Goal: Task Accomplishment & Management: Complete application form

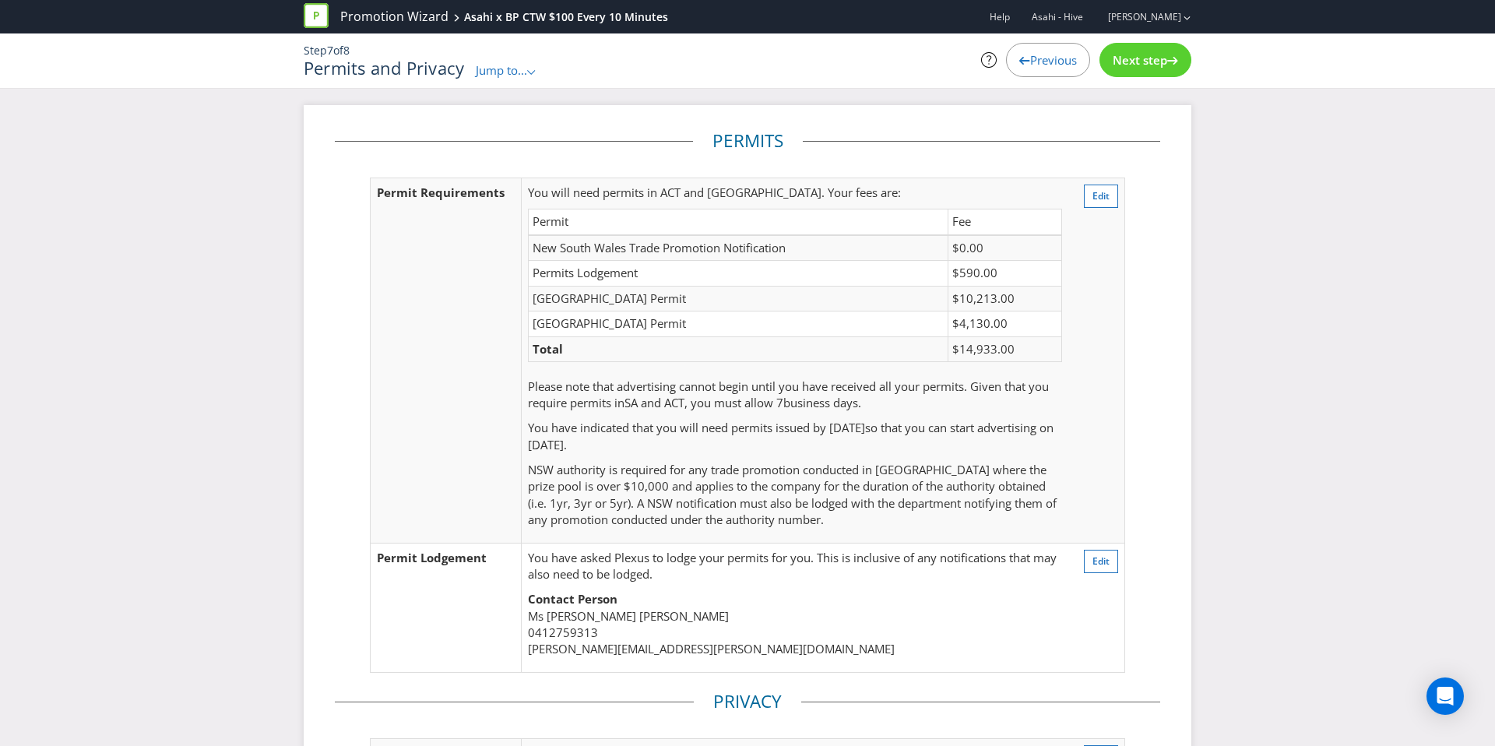
click at [1034, 89] on div "In this section, we will ask you about how you are going to handle personal inf…" at bounding box center [747, 89] width 1495 height 2
click at [1034, 76] on div "Previous" at bounding box center [1048, 60] width 84 height 34
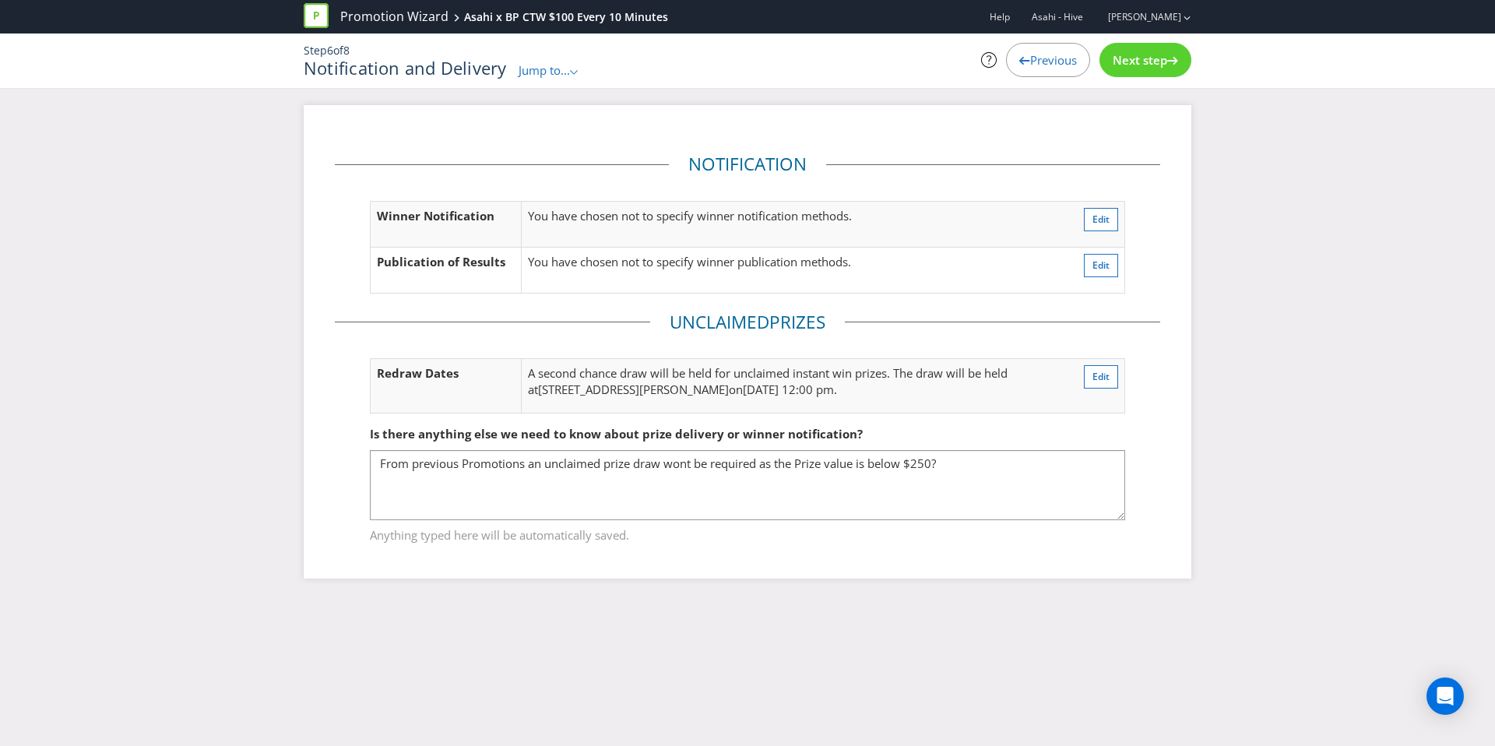
click at [1034, 76] on div "Previous" at bounding box center [1048, 60] width 84 height 34
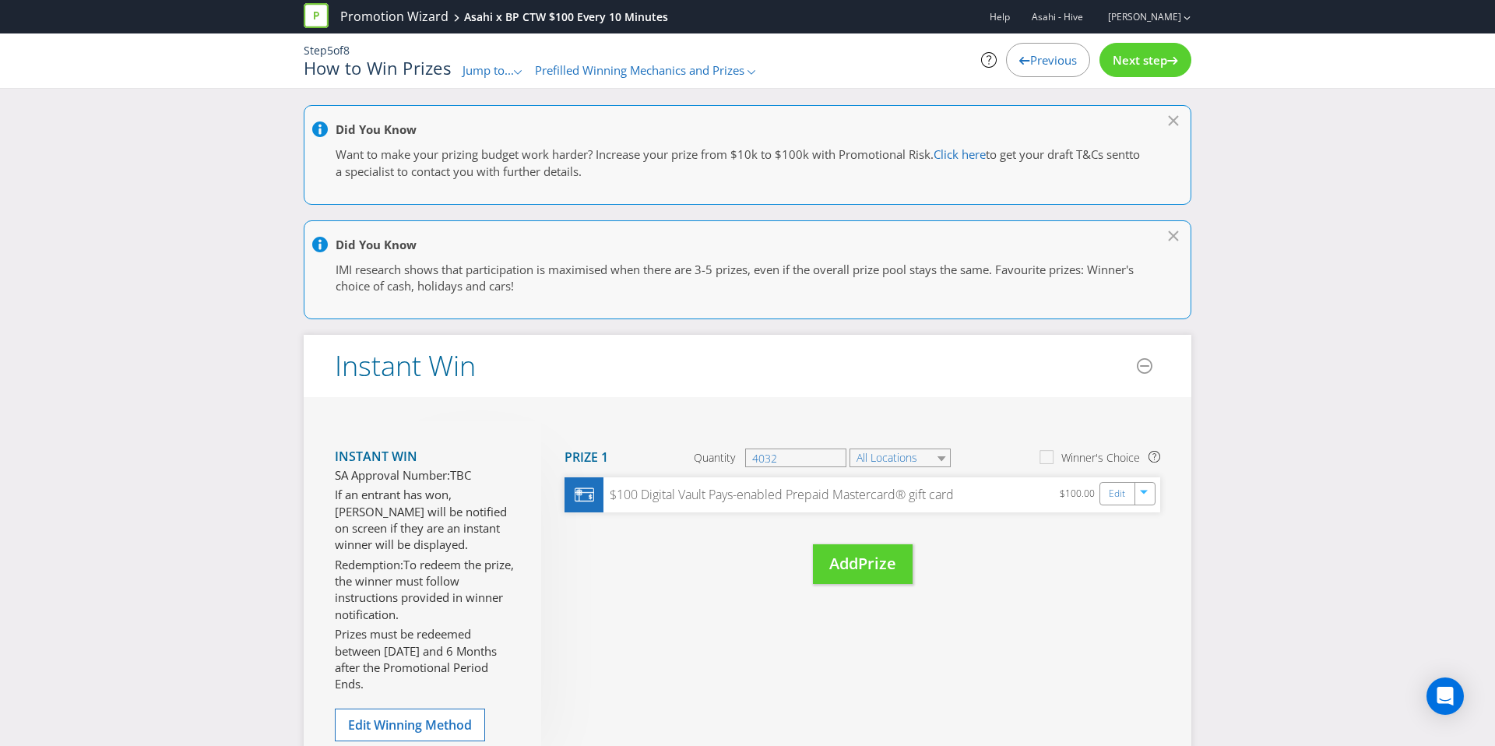
click at [1034, 76] on div "Previous" at bounding box center [1048, 60] width 84 height 34
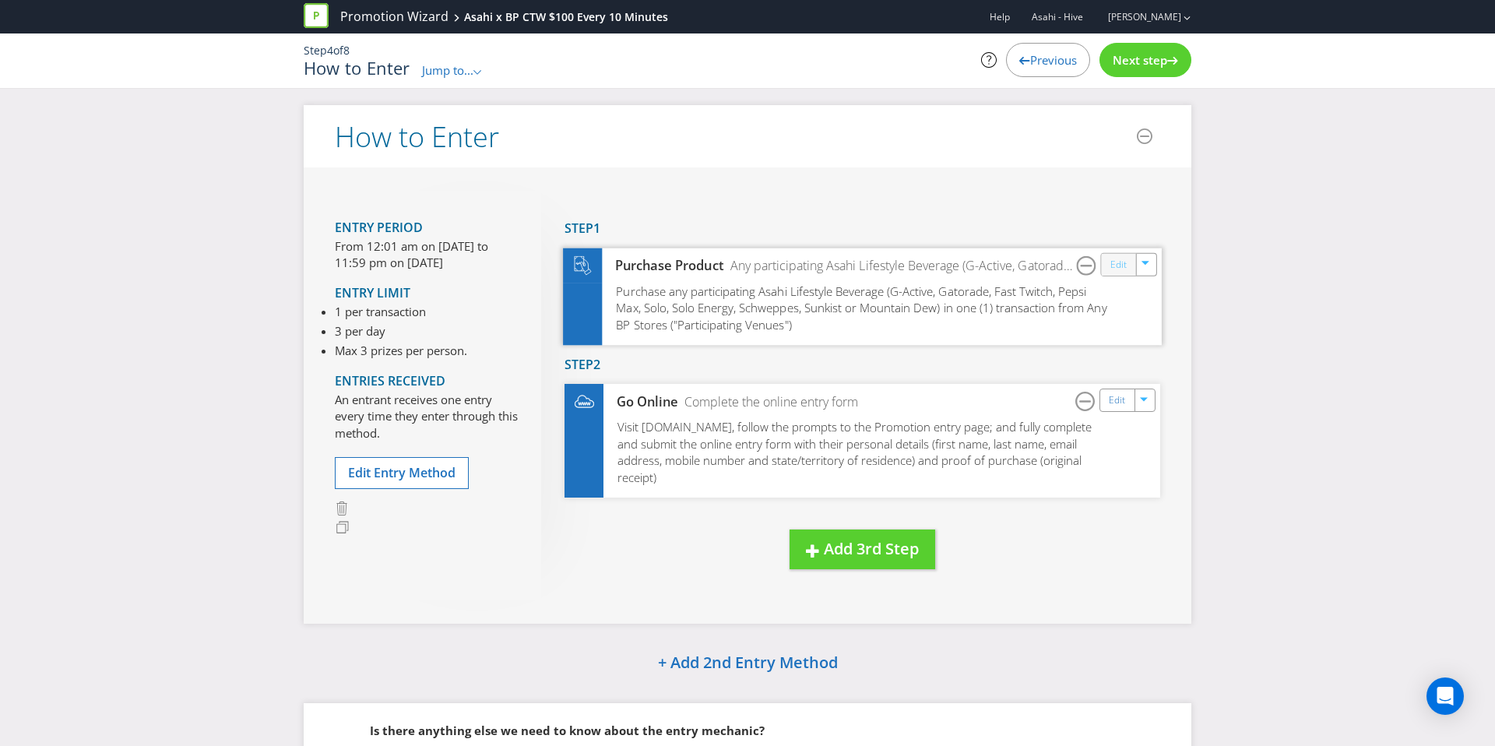
click at [1110, 266] on link "Edit" at bounding box center [1118, 264] width 16 height 18
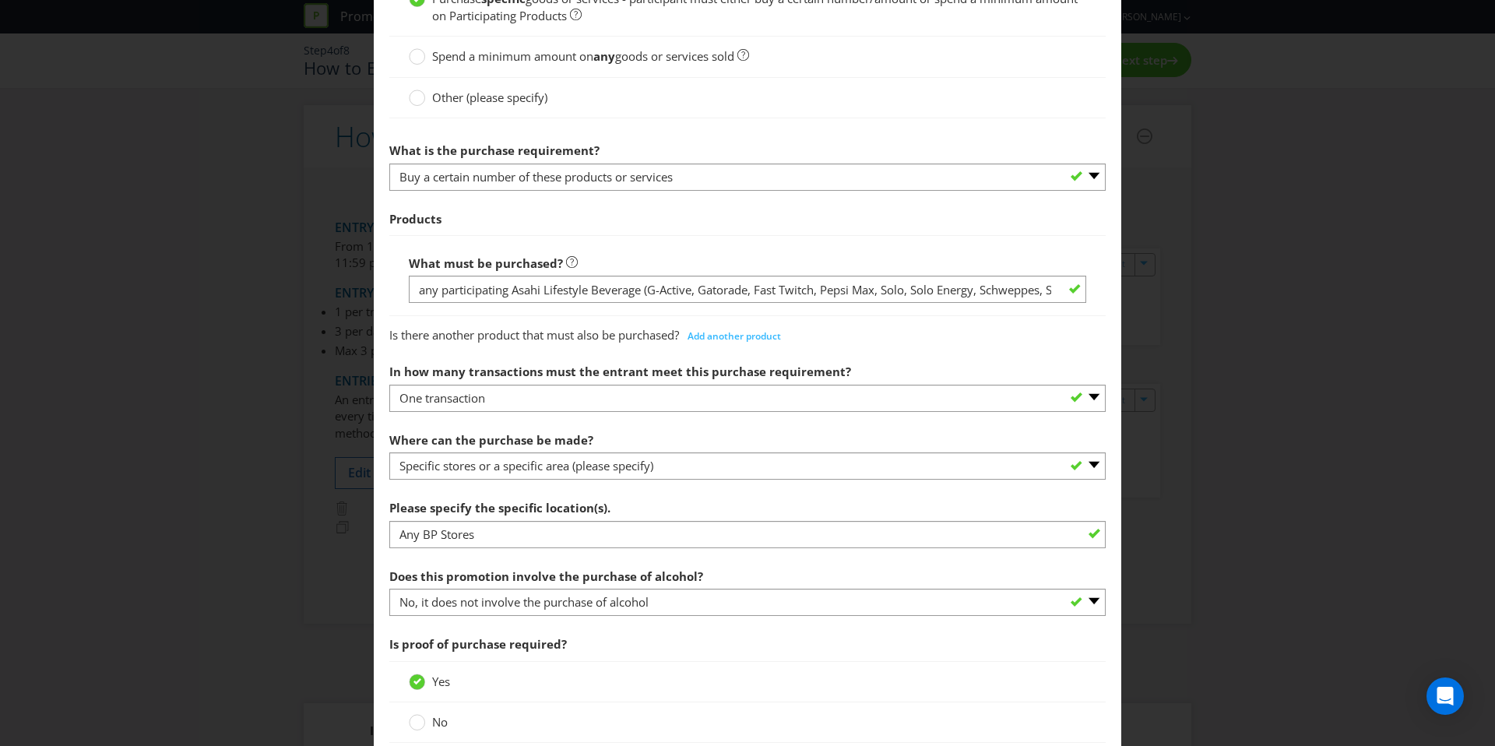
scroll to position [621, 0]
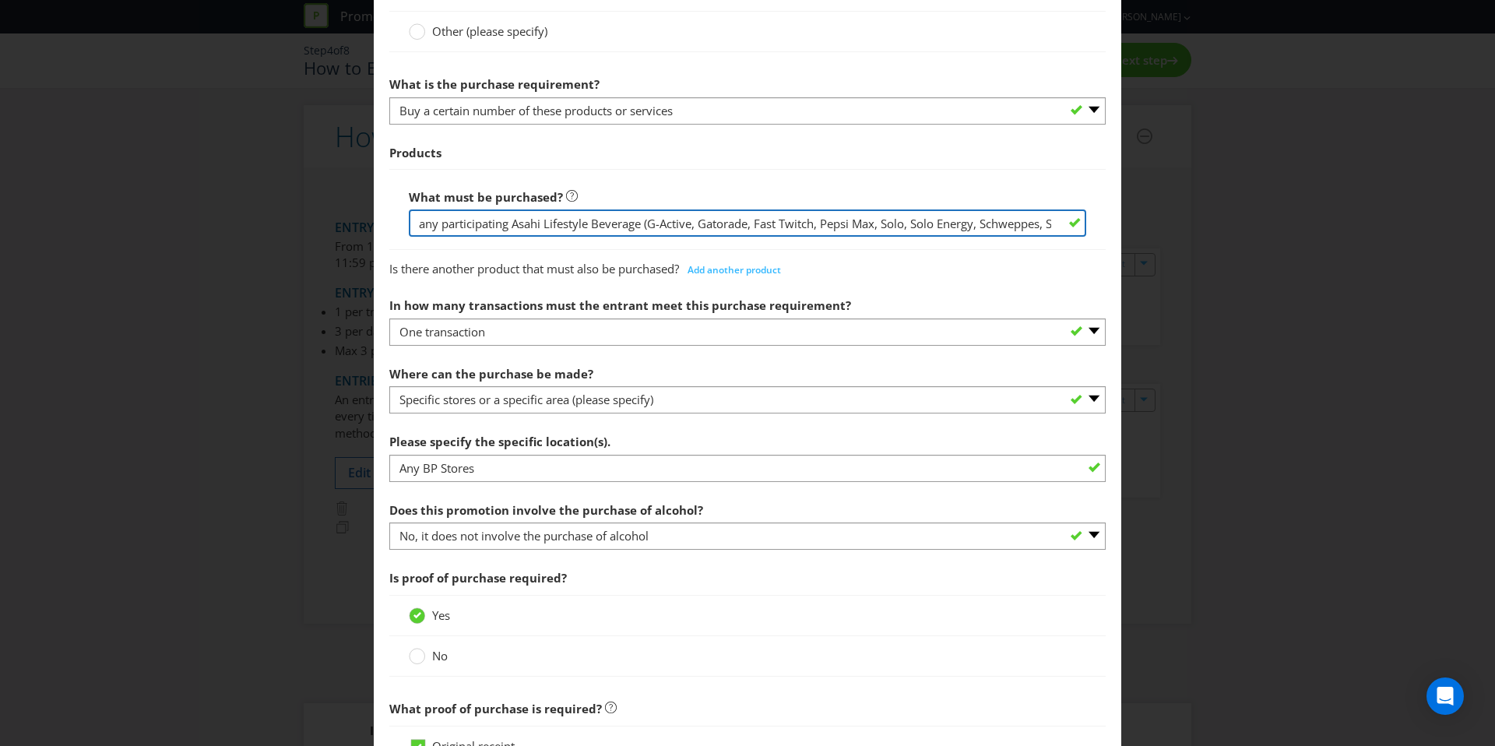
click at [685, 216] on input "any participating Asahi Lifestyle Beverage (G-Active, Gatorade, Fast Twitch, Pe…" at bounding box center [747, 222] width 677 height 27
click at [646, 223] on input "any participating Asahi Lifestyle Beverage (G-Active, Gatorade, Fast Twitch, Pe…" at bounding box center [747, 222] width 677 height 27
drag, startPoint x: 420, startPoint y: 226, endPoint x: 1241, endPoint y: 236, distance: 820.8
click at [1241, 236] on div "How to Enter Did You Know IMI research shows that ease of participation is one …" at bounding box center [747, 373] width 1495 height 746
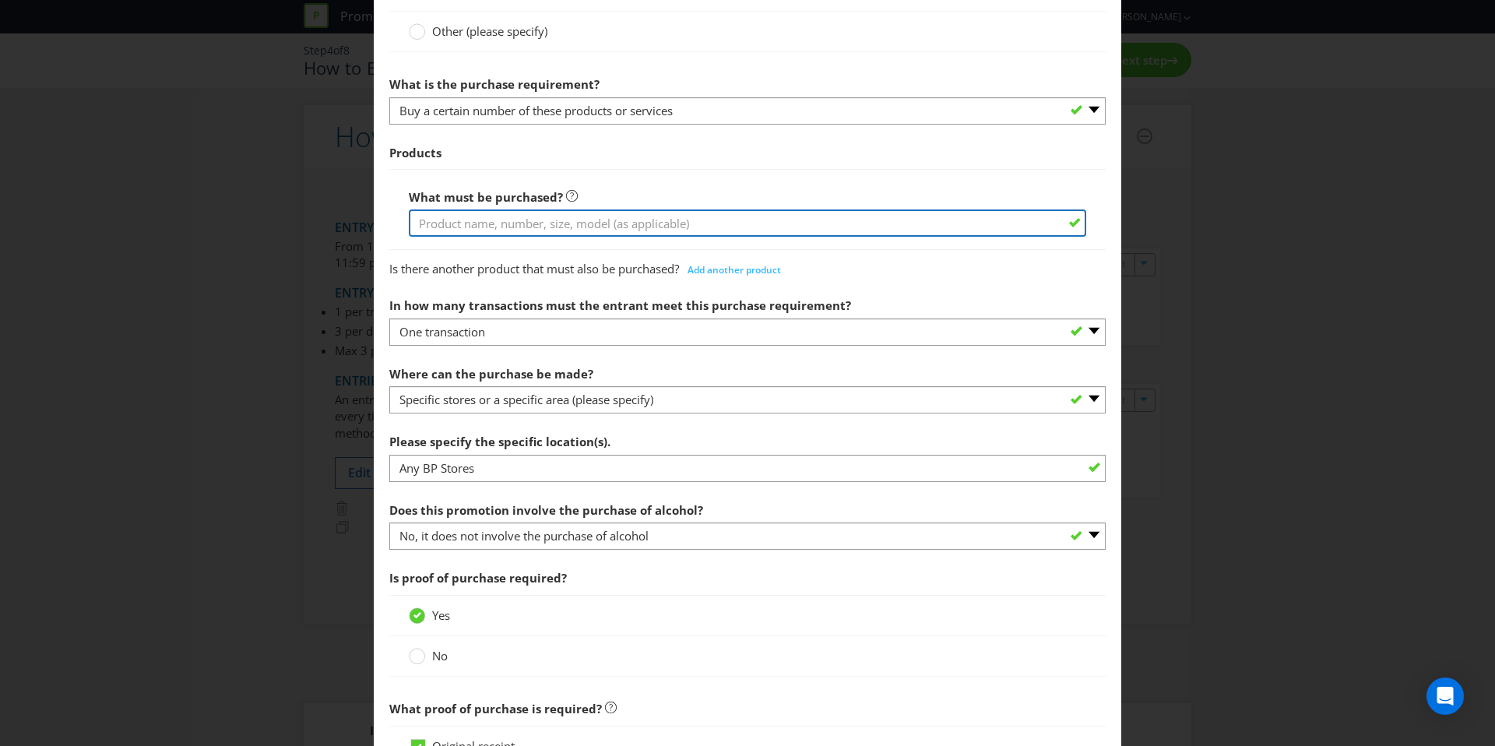
scroll to position [0, 0]
click at [649, 215] on input "text" at bounding box center [747, 222] width 677 height 27
click at [475, 227] on input "any two (2) or more Asahi Lifestyle Beverage 600ml bottles (G-Active, Gatorade,…" at bounding box center [747, 222] width 677 height 27
click at [755, 225] on input "any Asahi Lifestyle Beverage 600ml bottles (G-Active, Gatorade, Pepsi Max, Solo…" at bounding box center [747, 222] width 677 height 27
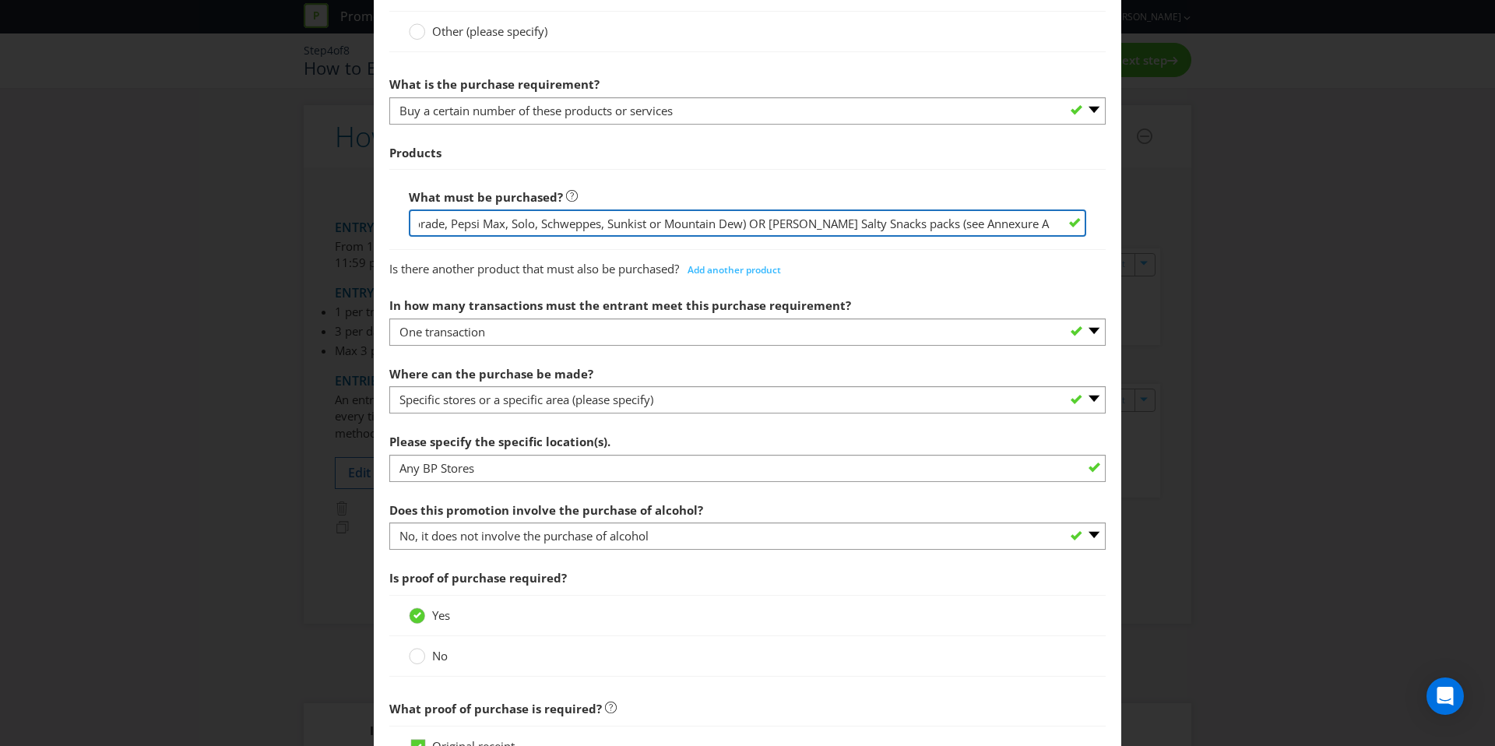
scroll to position [0, 308]
drag, startPoint x: 759, startPoint y: 223, endPoint x: 1494, endPoint y: 228, distance: 735.1
click at [1494, 228] on div "How to Enter Did You Know IMI research shows that ease of participation is one …" at bounding box center [747, 373] width 1495 height 746
click at [754, 226] on input "any Asahi Lifestyle Beverage 600ml bottles (G-Active, Gatorade, Pepsi Max, Solo…" at bounding box center [747, 222] width 677 height 27
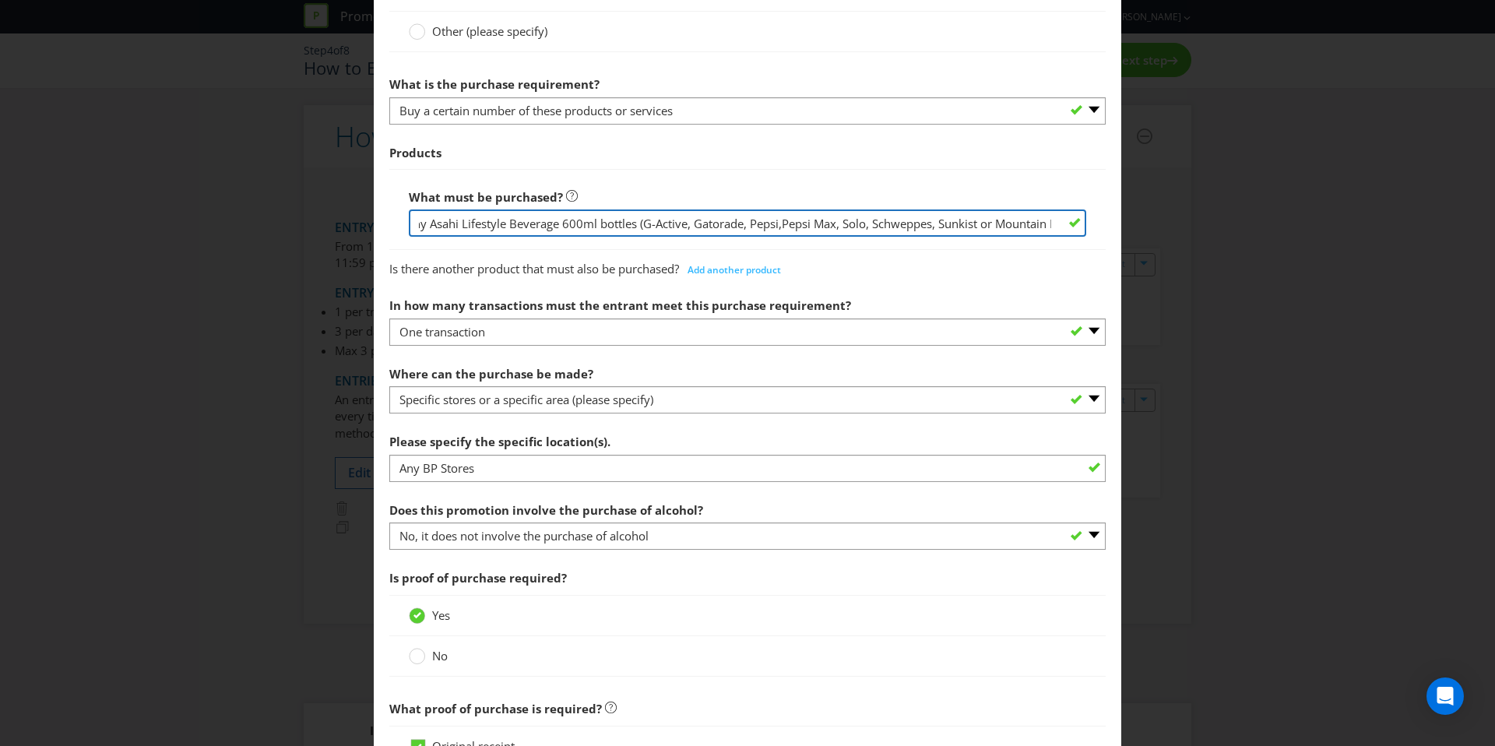
type input "any Asahi Lifestyle Beverage 600ml bottles (G-Active, Gatorade, Pepsi, Pepsi Ma…"
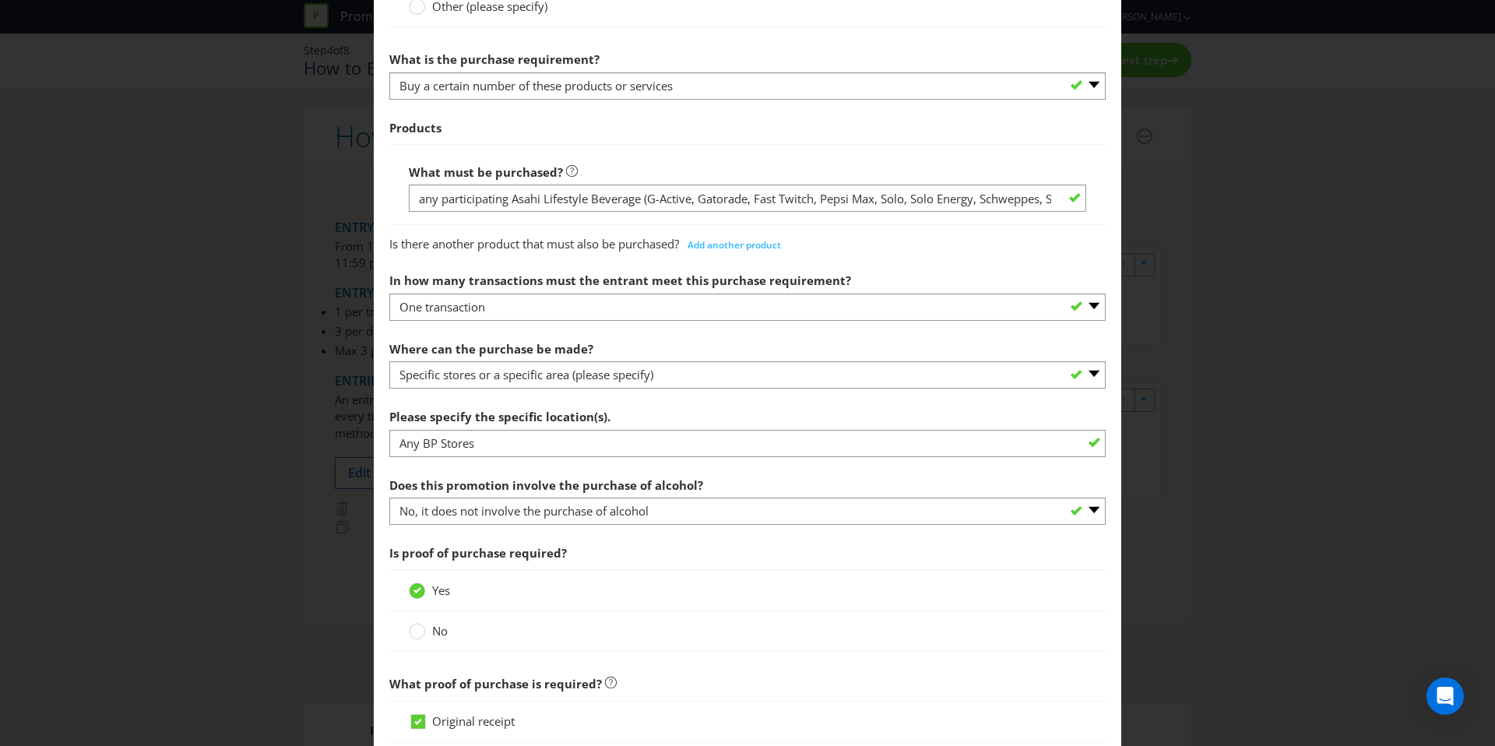
scroll to position [657, 0]
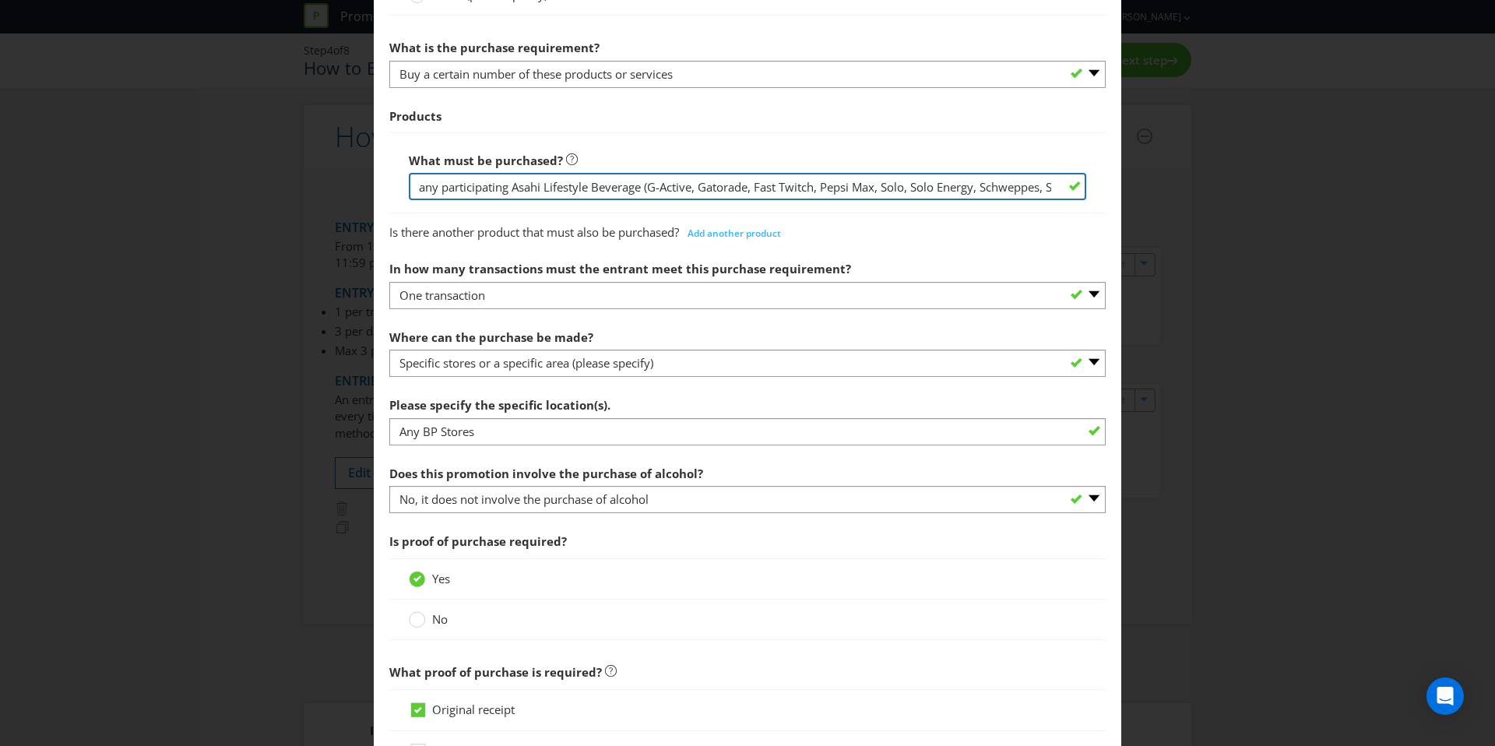
click at [419, 185] on input "any participating Asahi Lifestyle Beverage (G-Active, Gatorade, Fast Twitch, Pe…" at bounding box center [747, 186] width 677 height 27
click at [419, 185] on input "text" at bounding box center [747, 186] width 677 height 27
drag, startPoint x: 442, startPoint y: 187, endPoint x: 523, endPoint y: 193, distance: 81.2
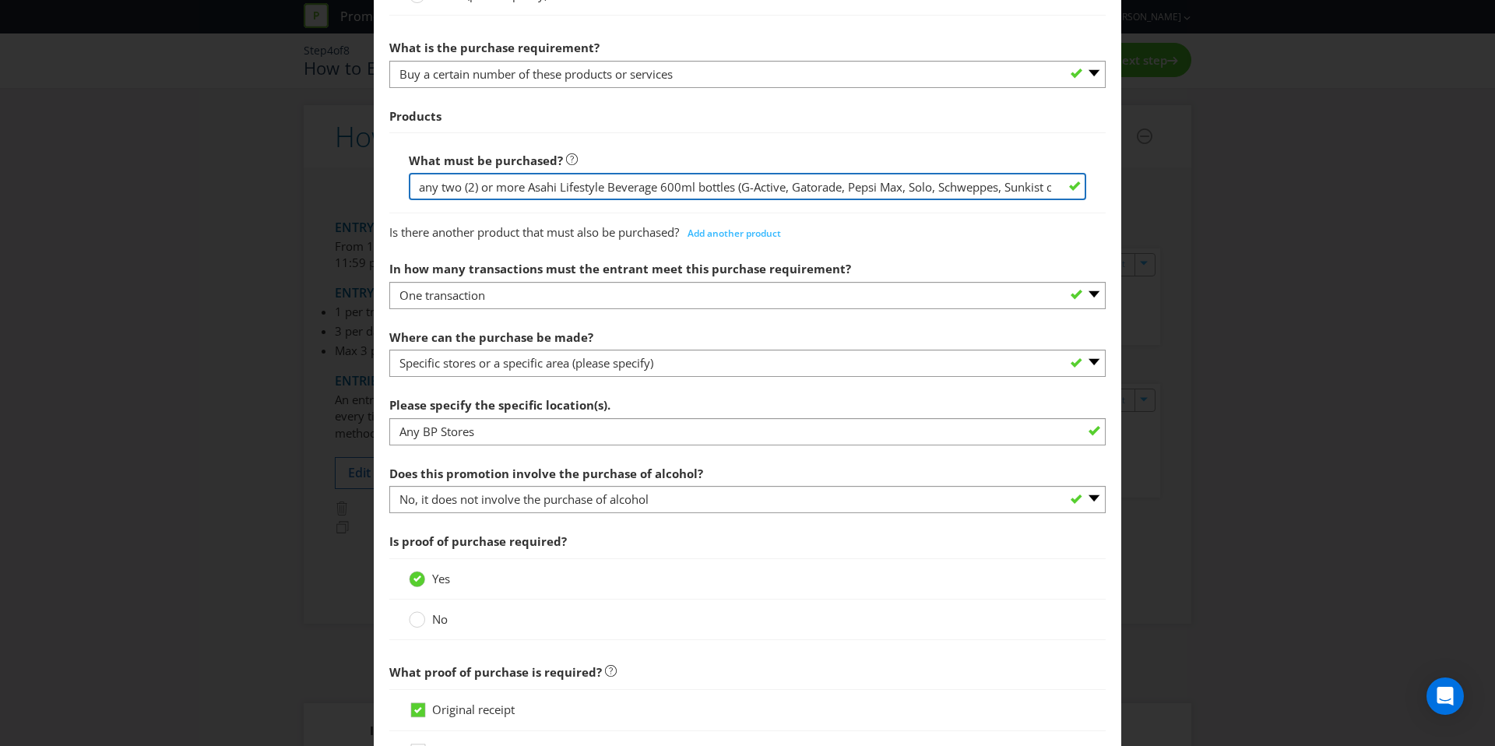
click at [523, 193] on input "any two (2) or more Asahi Lifestyle Beverage 600ml bottles (G-Active, Gatorade,…" at bounding box center [747, 186] width 677 height 27
click at [607, 188] on input "any Participating Asahi Lifestyle Beverage 600ml bottles (G-Active, Gatorade, P…" at bounding box center [747, 186] width 677 height 27
click at [756, 187] on input "any Participating Asahi Lifestyle Beverage 600ml bottles (G-Active, Gatorade, P…" at bounding box center [747, 186] width 677 height 27
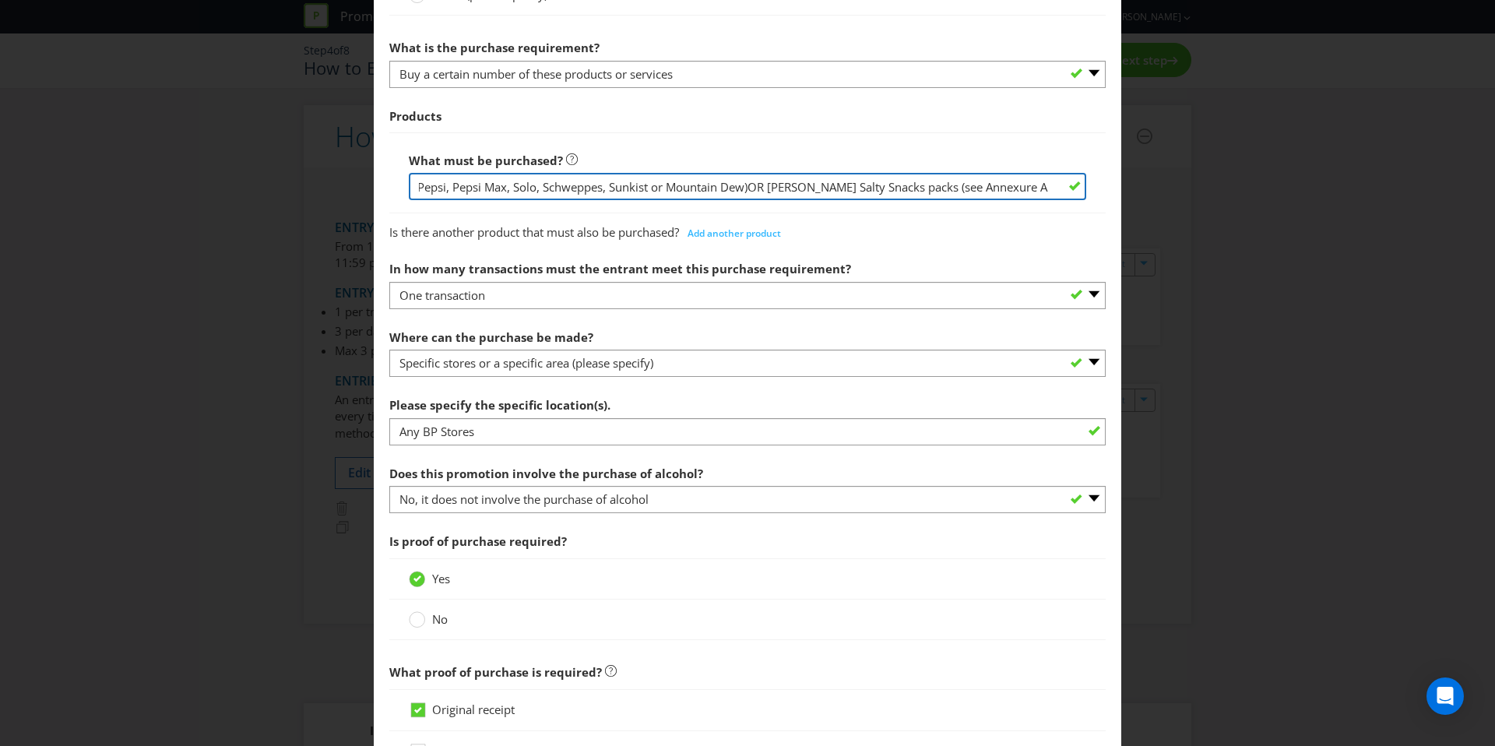
scroll to position [0, 411]
drag, startPoint x: 761, startPoint y: 186, endPoint x: 1274, endPoint y: 185, distance: 513.2
click at [1274, 185] on div "How to Enter Did You Know IMI research shows that ease of participation is one …" at bounding box center [747, 373] width 1495 height 746
drag, startPoint x: 513, startPoint y: 185, endPoint x: 442, endPoint y: 188, distance: 70.9
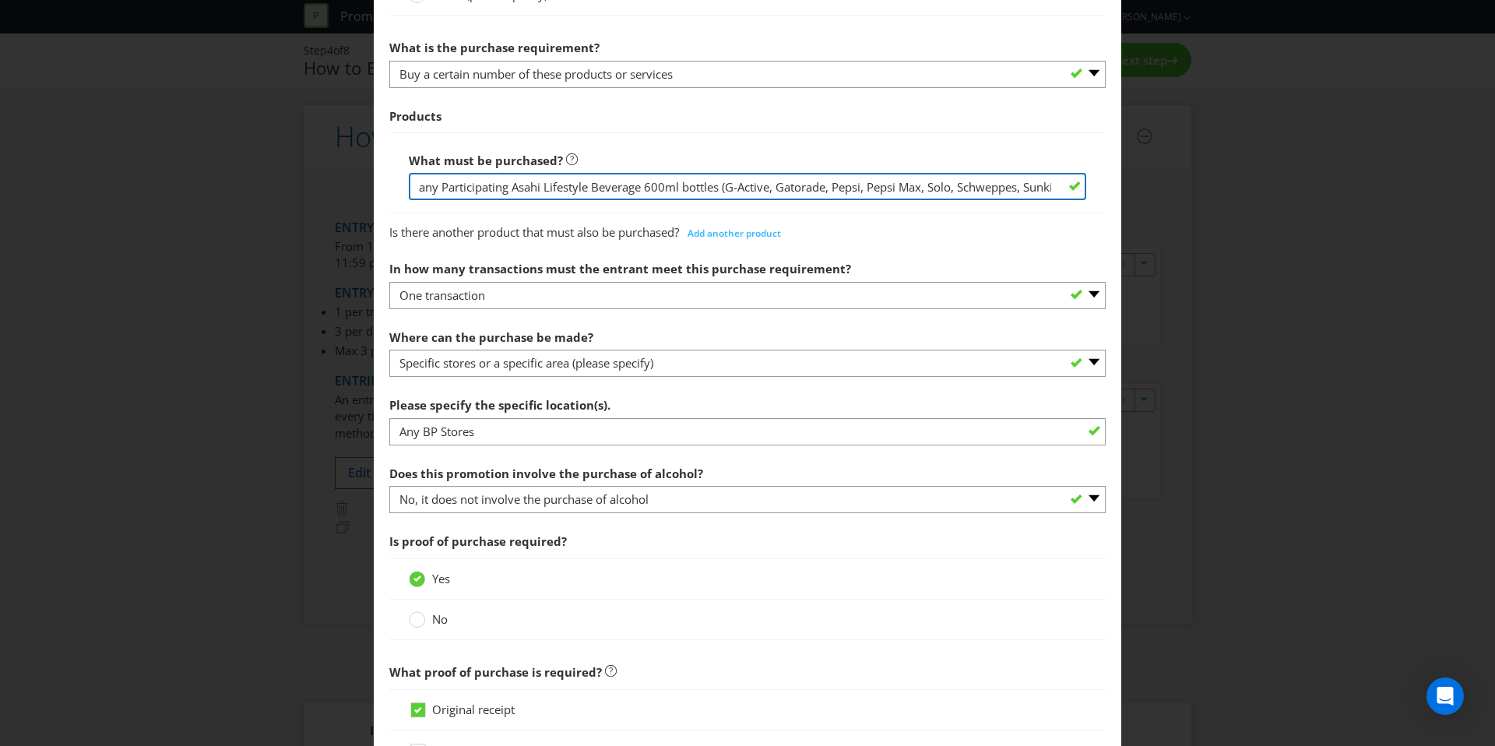
click at [442, 188] on input "any Participating Asahi Lifestyle Beverage 600ml bottles (G-Active, Gatorade, P…" at bounding box center [747, 186] width 677 height 27
click at [517, 187] on input "any Asahi Lifestyle Beverage 600ml bottles (G-Active, Gatorade, Pepsi, Pepsi Ma…" at bounding box center [747, 186] width 677 height 27
click at [568, 188] on input "any Asahi Lifestyle Beverage 600ml bottles (G-Active, Gatorade, Pepsi, Pepsi Ma…" at bounding box center [747, 186] width 677 height 27
drag, startPoint x: 572, startPoint y: 188, endPoint x: 475, endPoint y: 187, distance: 97.3
click at [475, 187] on input "any Asahi Lifestyle Beverage 600ml bottles (G-Active, Gatorade, Pepsi, Pepsi Ma…" at bounding box center [747, 186] width 677 height 27
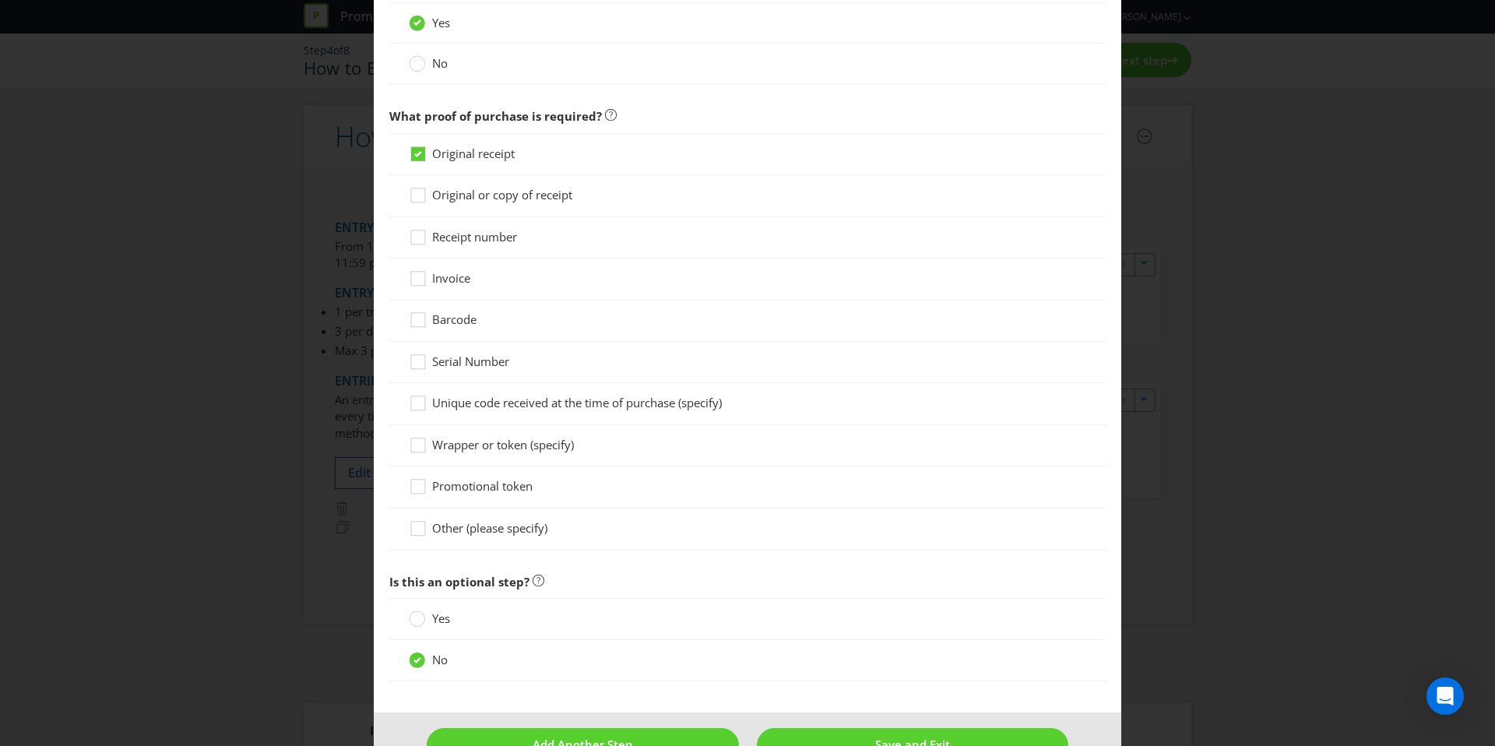
scroll to position [1257, 0]
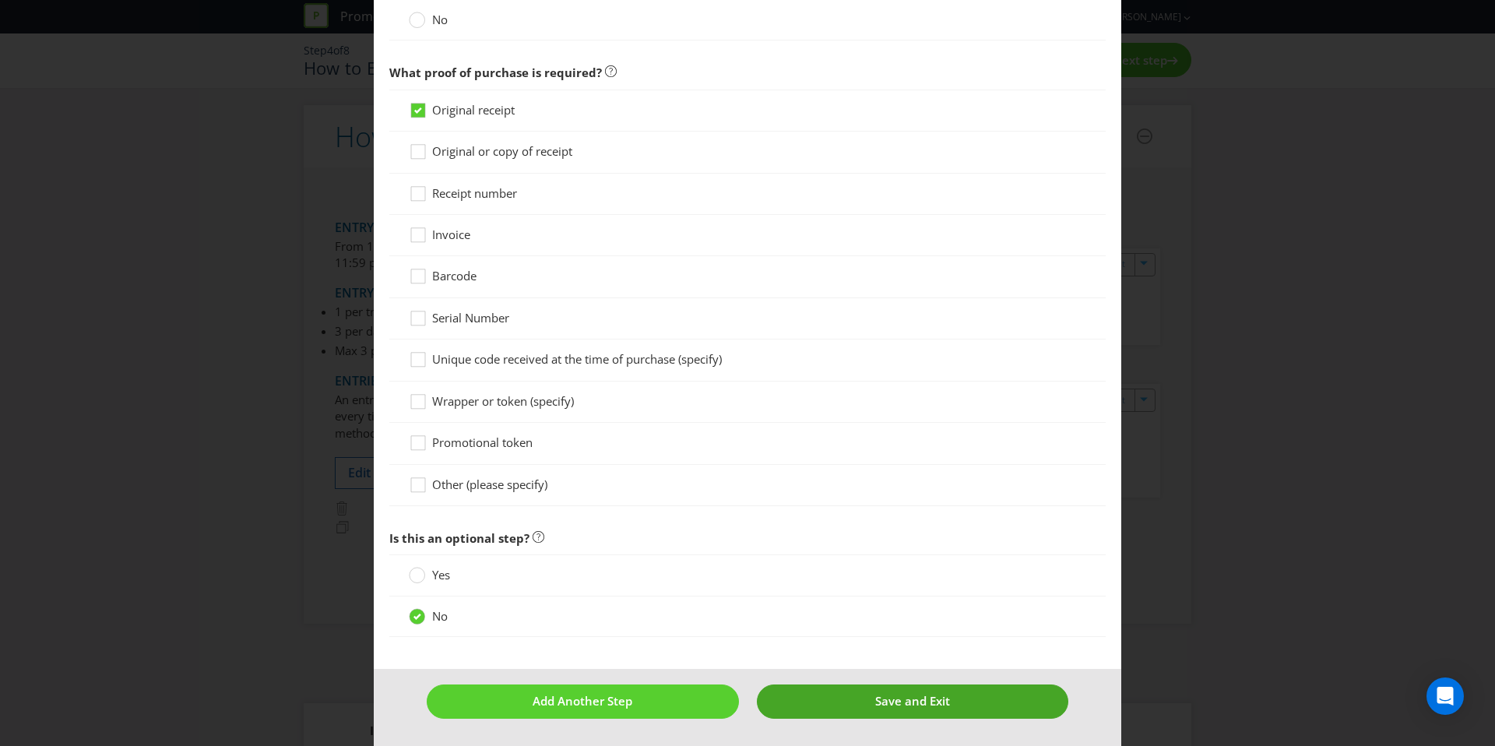
type input "any Asahi Beverage 600ml bottles (G-Active, Gatorade, Pepsi, Pepsi Max, Solo, S…"
click at [831, 709] on button "Save and Exit" at bounding box center [913, 700] width 312 height 33
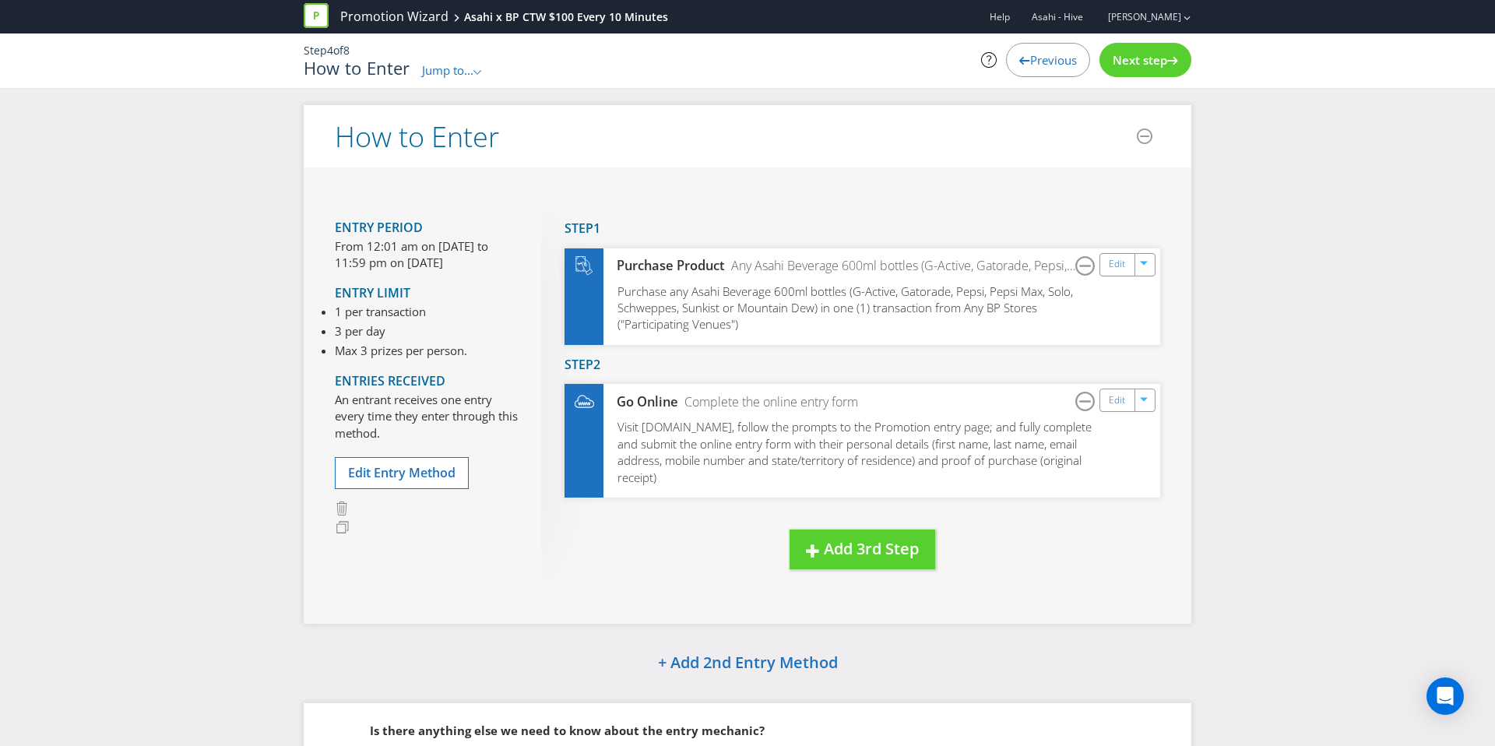
click at [1115, 55] on span "Next step" at bounding box center [1140, 60] width 55 height 16
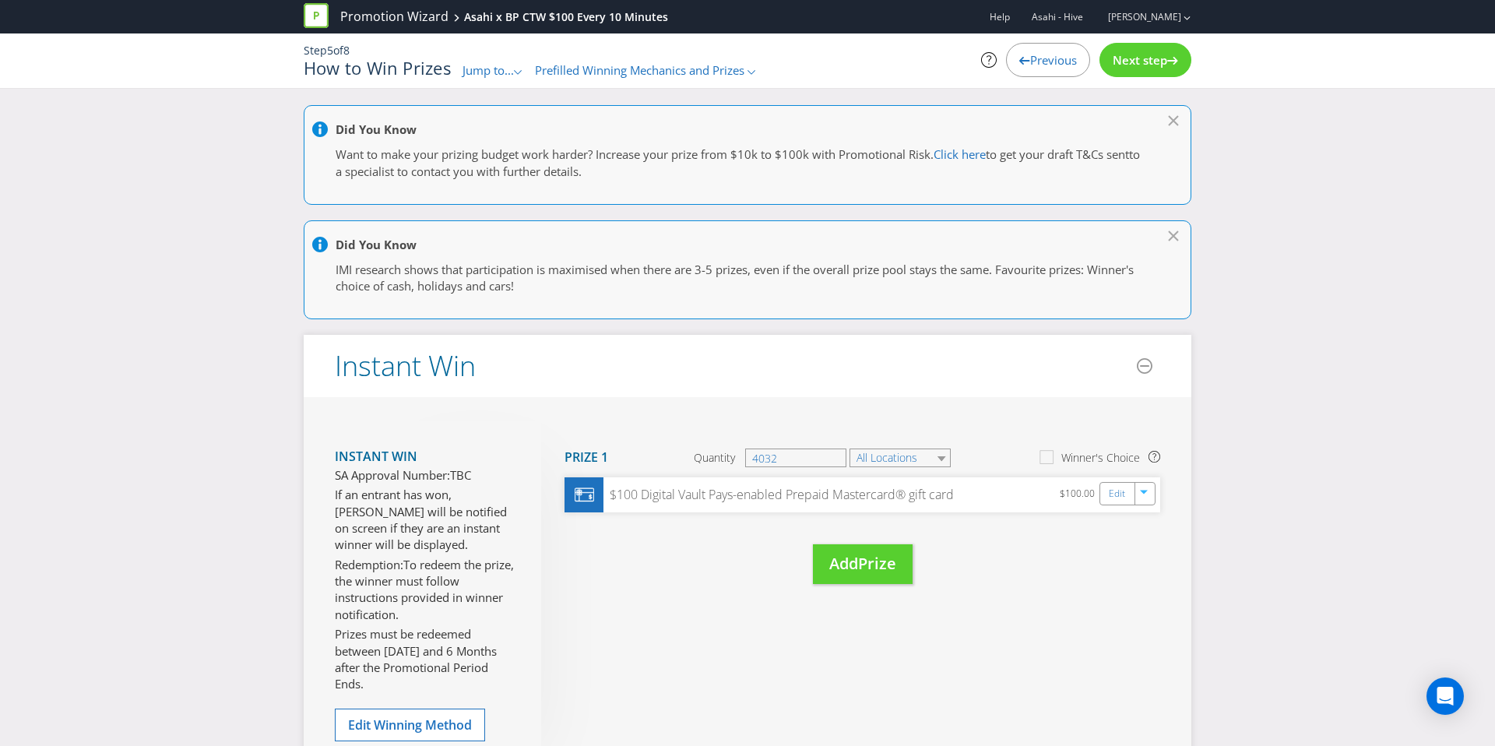
click at [1115, 55] on span "Next step" at bounding box center [1140, 60] width 55 height 16
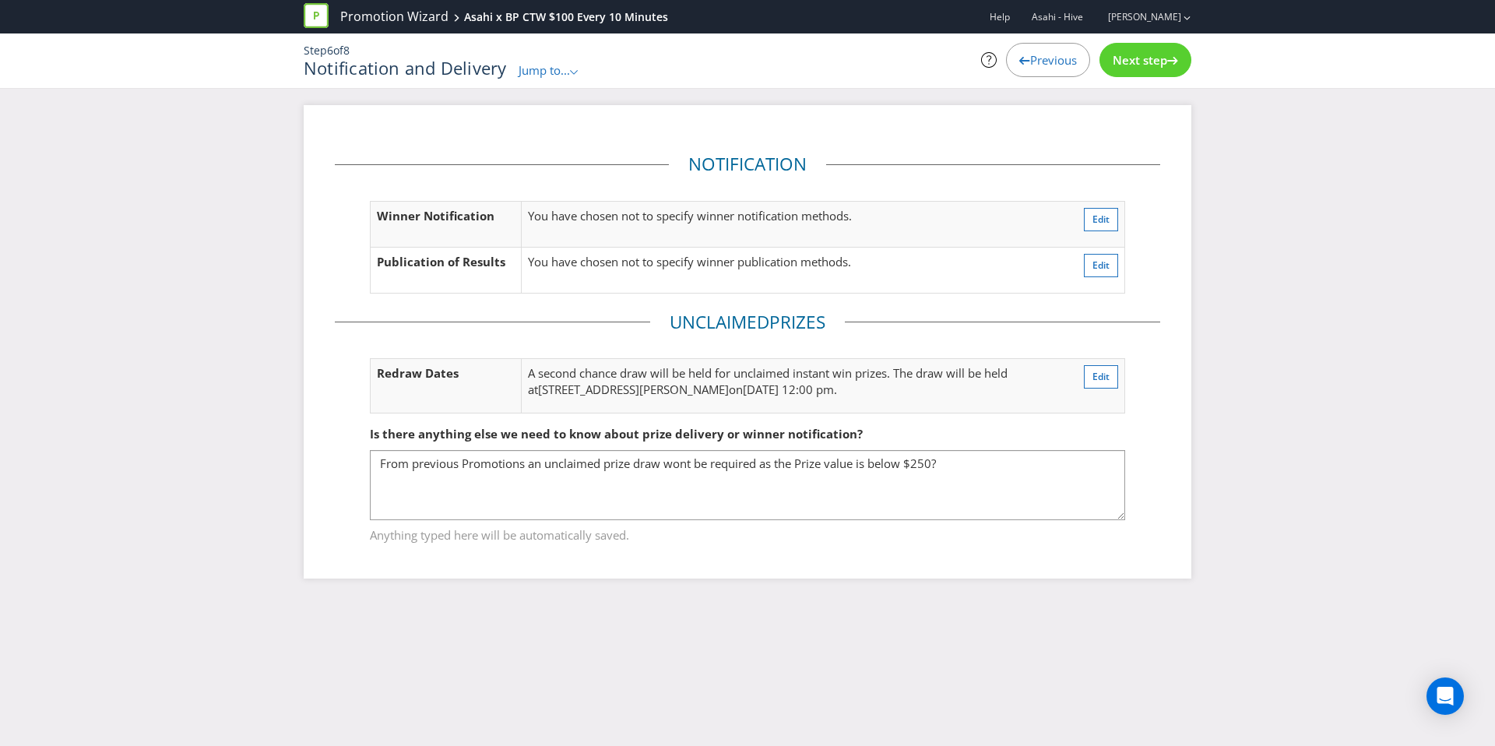
click at [1115, 55] on span "Next step" at bounding box center [1140, 60] width 55 height 16
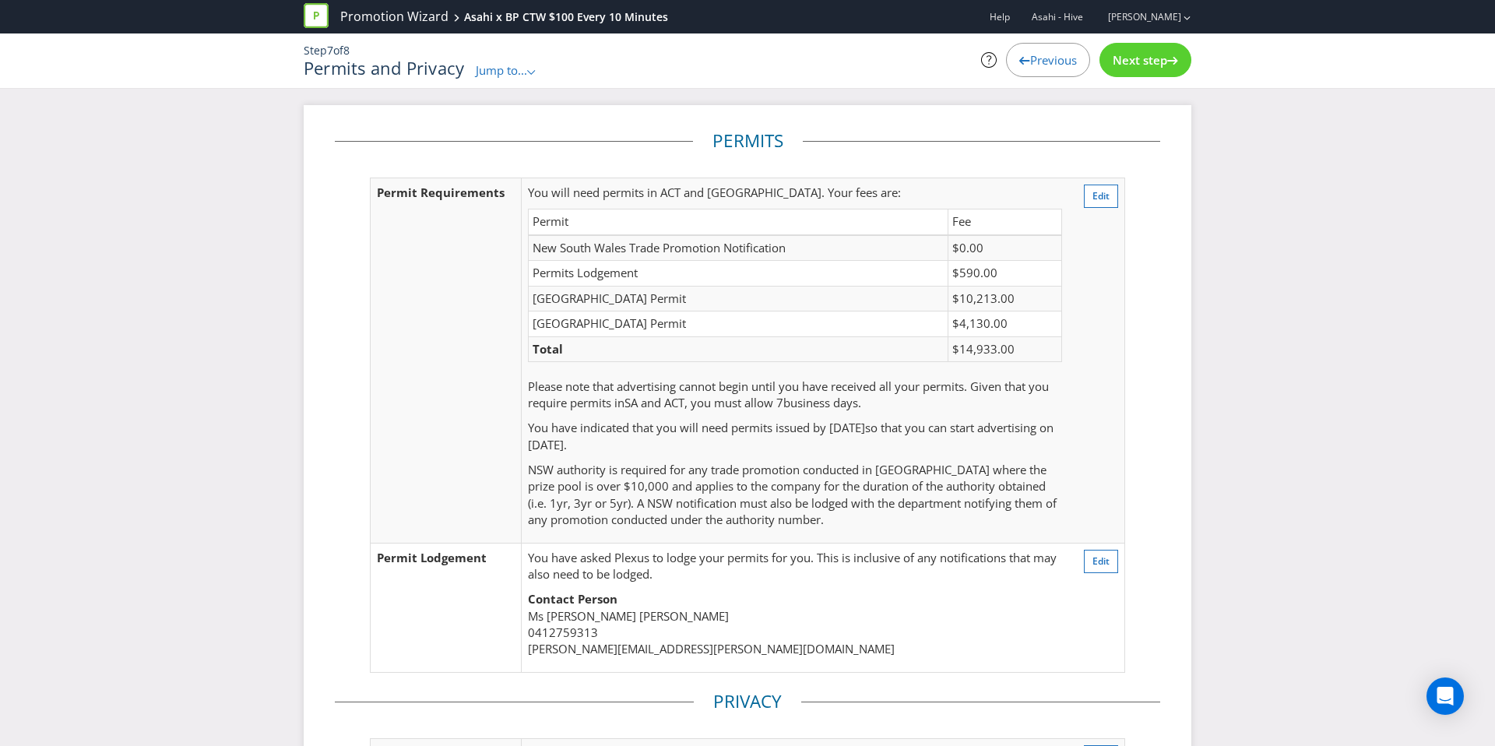
click at [1115, 55] on span "Next step" at bounding box center [1140, 60] width 55 height 16
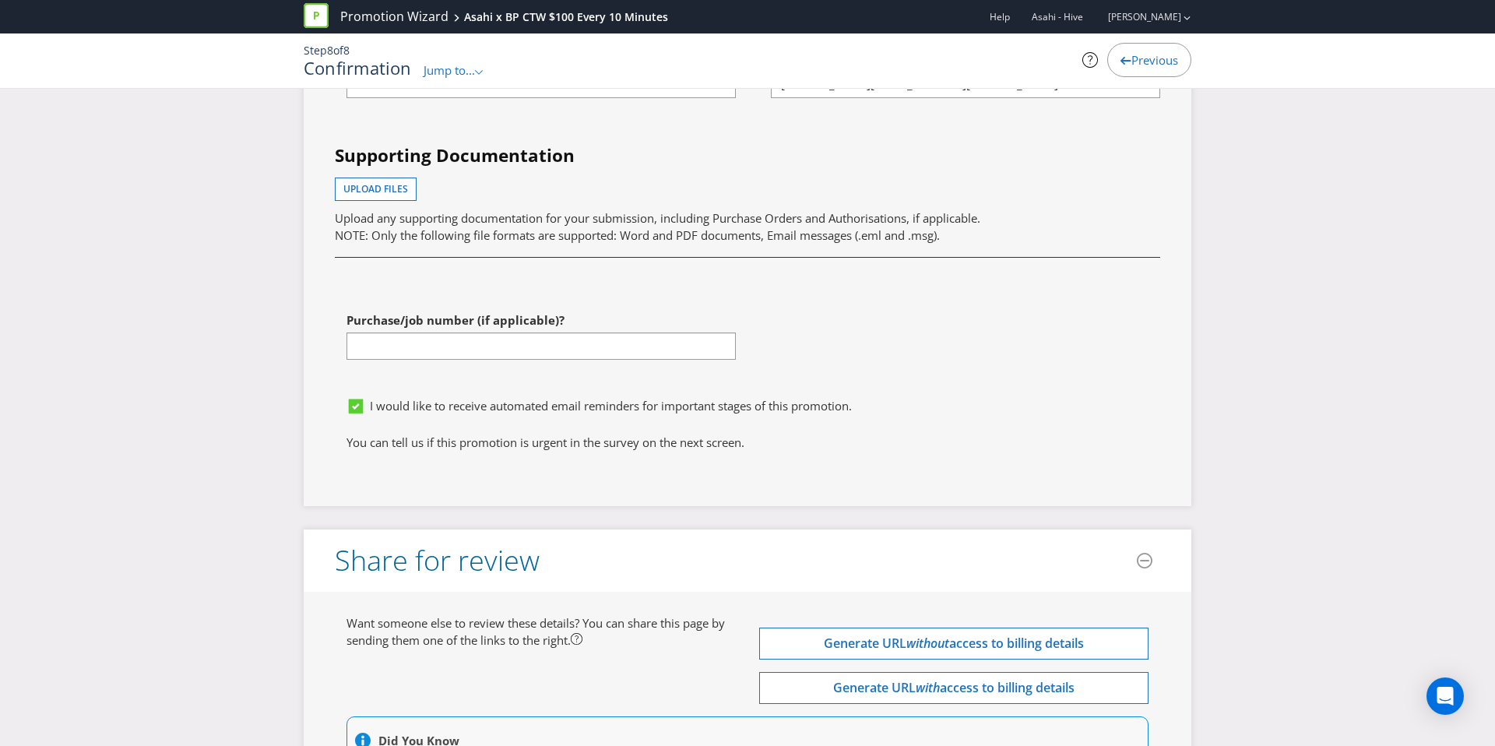
scroll to position [5402, 0]
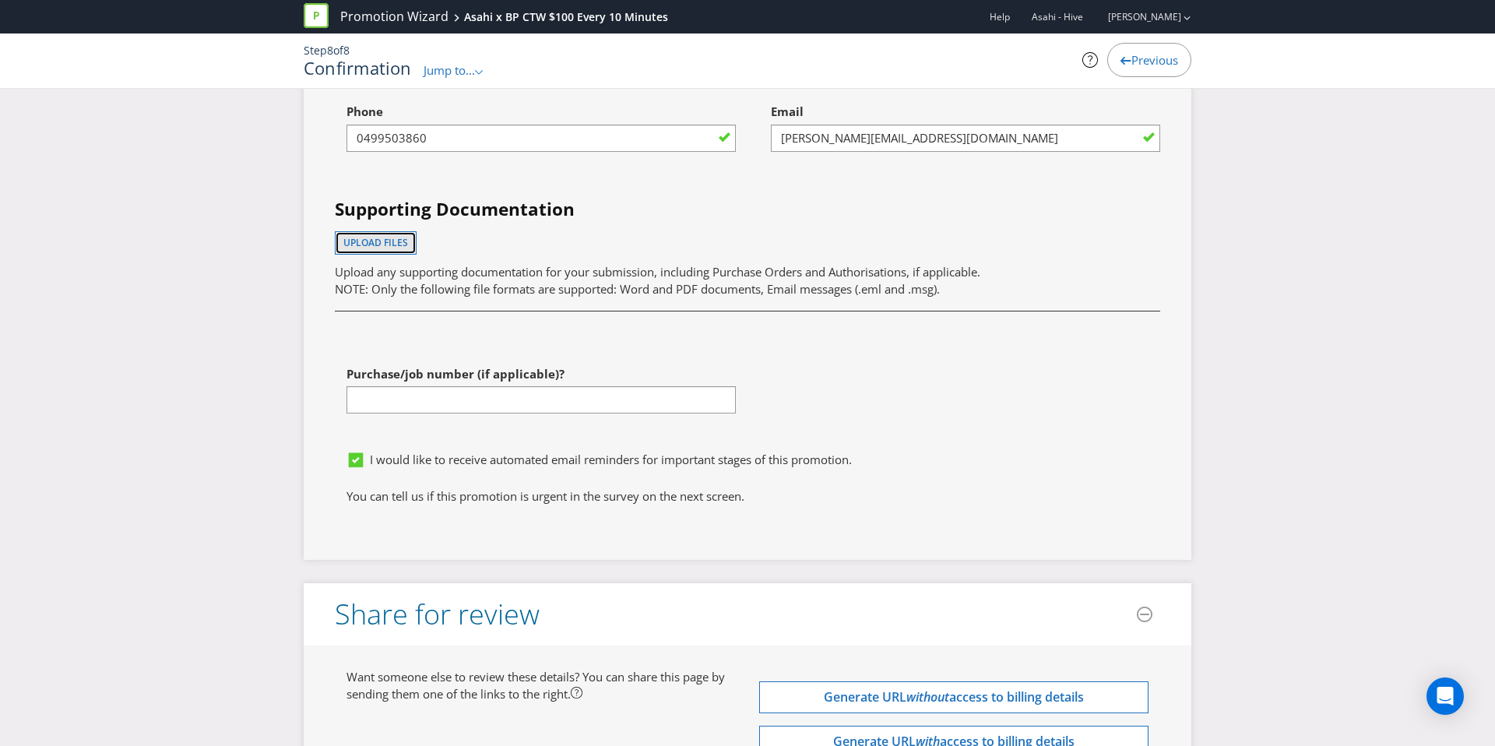
click at [390, 245] on span "Upload files" at bounding box center [375, 242] width 65 height 13
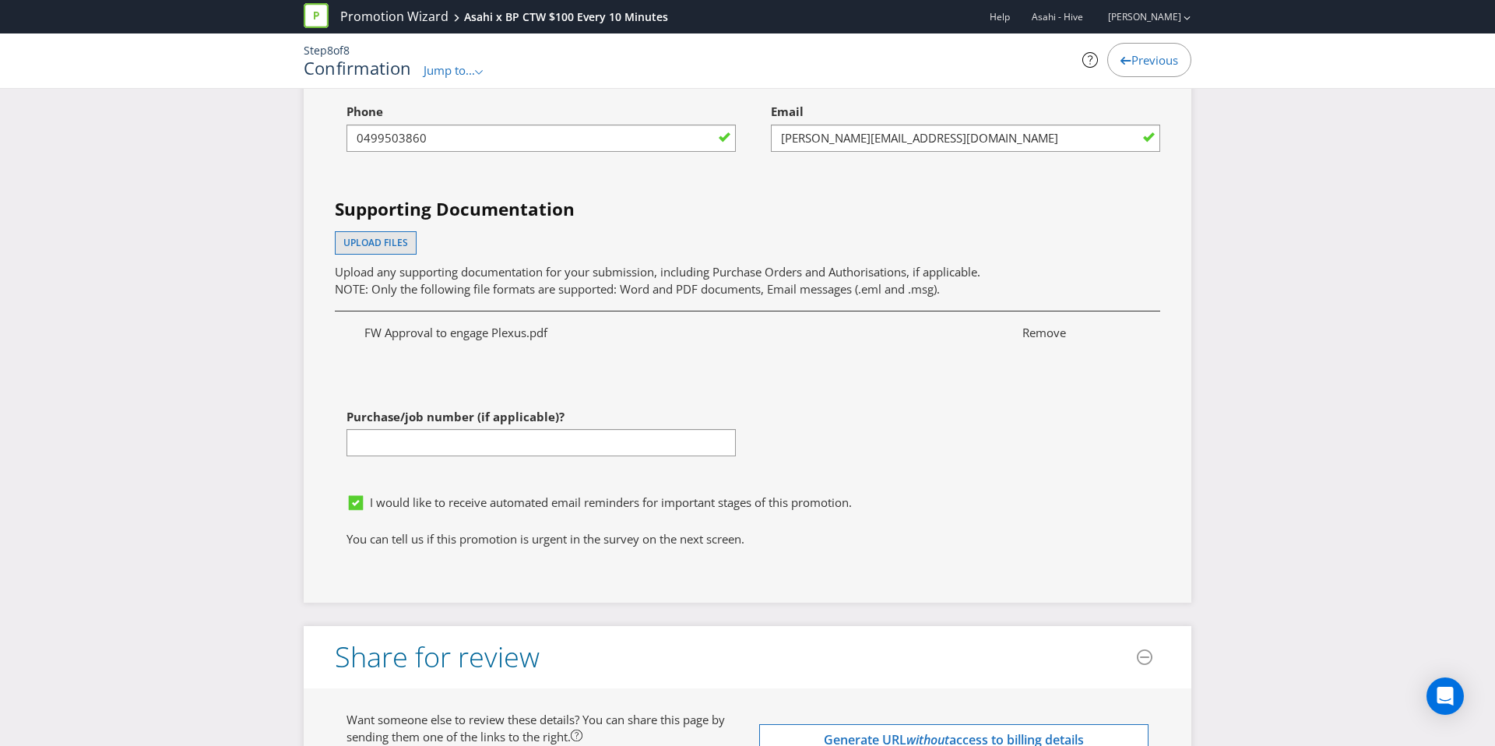
scroll to position [5687, 0]
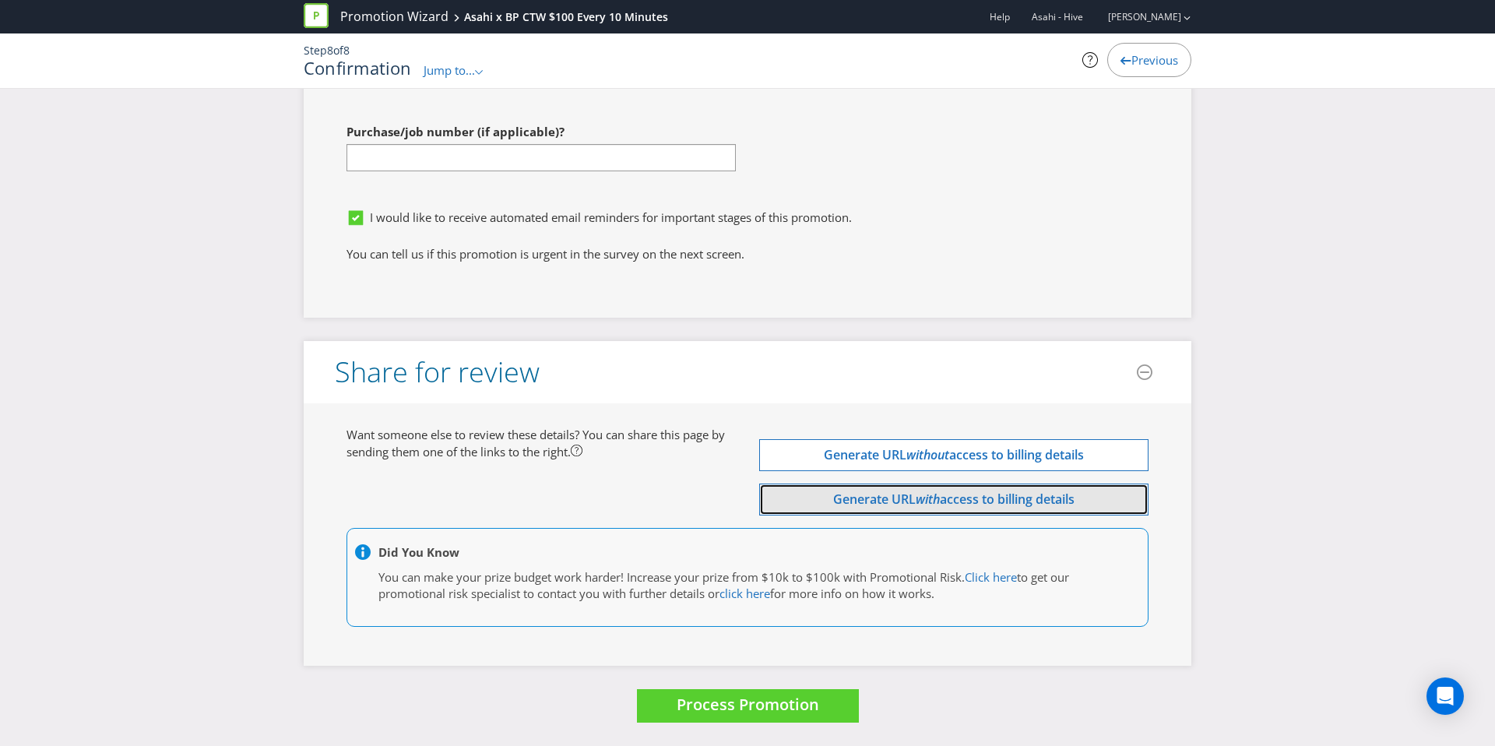
click at [912, 507] on span "Generate URL" at bounding box center [874, 499] width 83 height 17
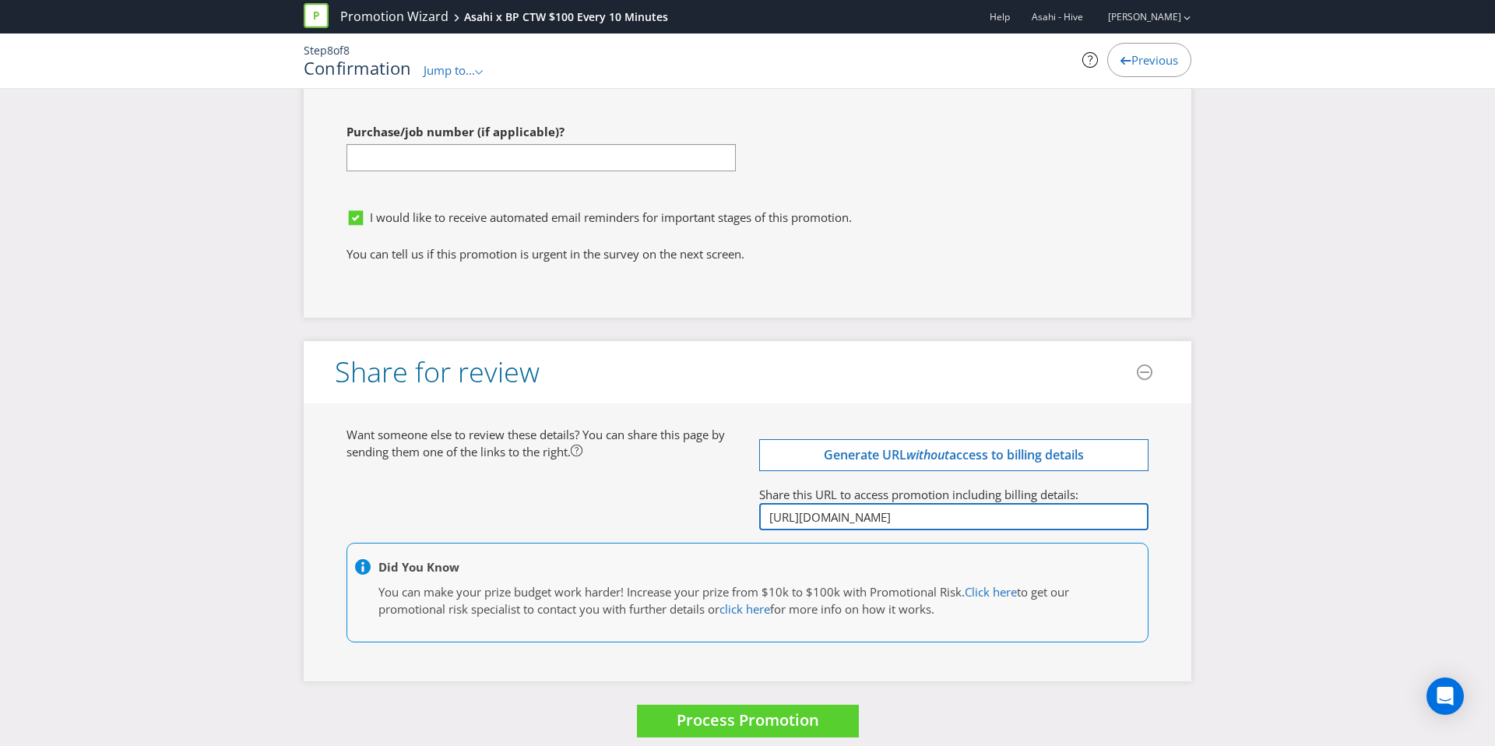
click at [900, 520] on input "http://app.plexuspromotions.com.au/p/eyJpZCI6MjUwODAsImluY2x1ZGVfZmluYW5jaWFsX2…" at bounding box center [953, 516] width 389 height 27
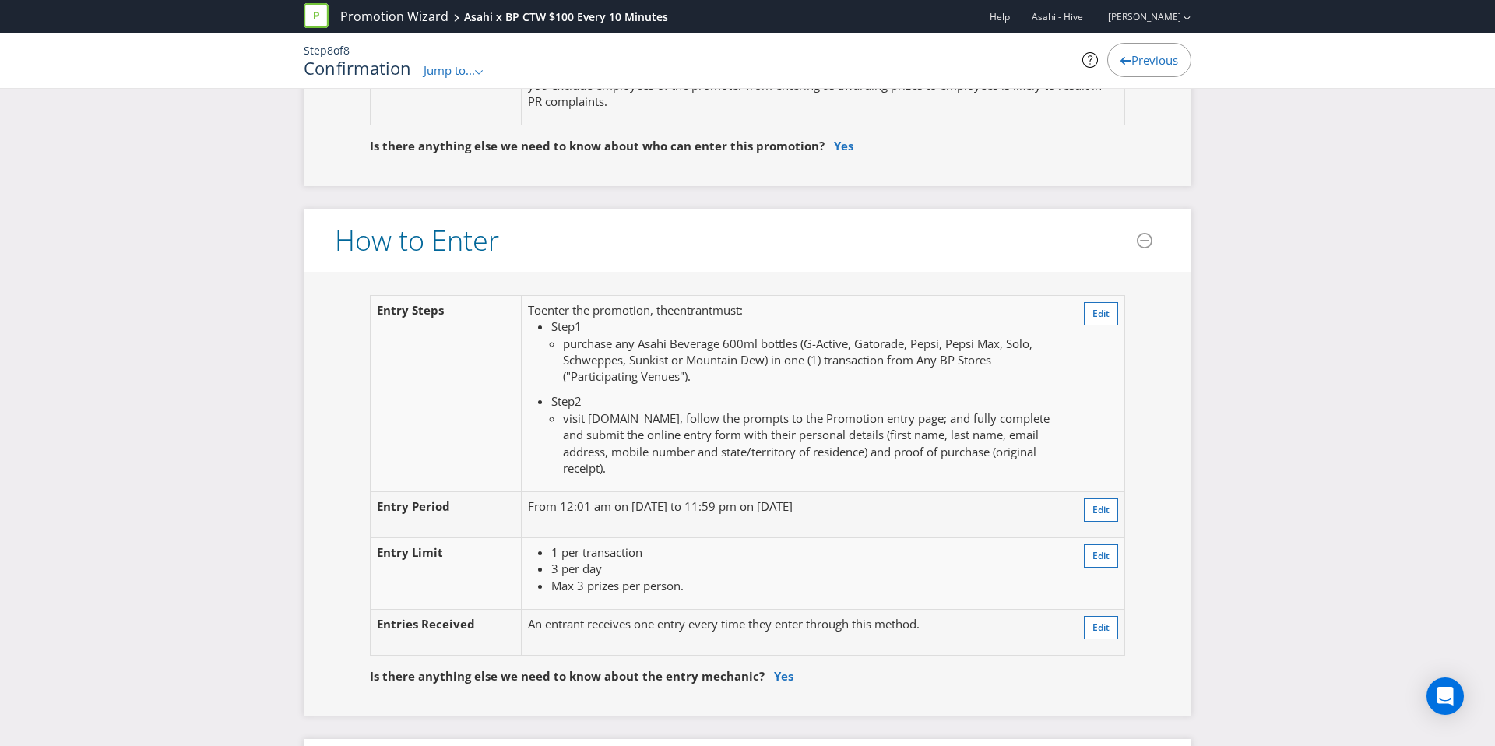
scroll to position [1187, 0]
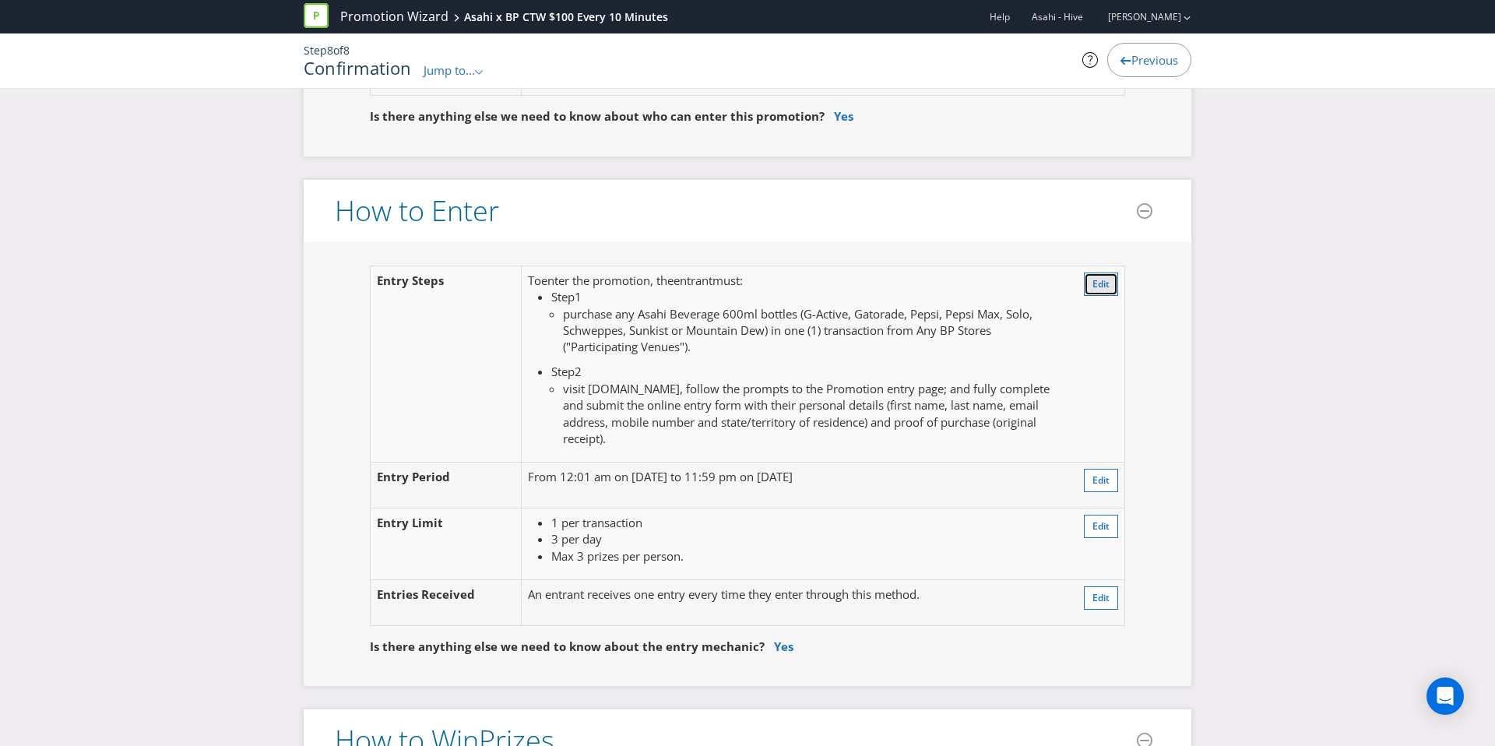
click at [1102, 281] on span "Edit" at bounding box center [1101, 283] width 17 height 13
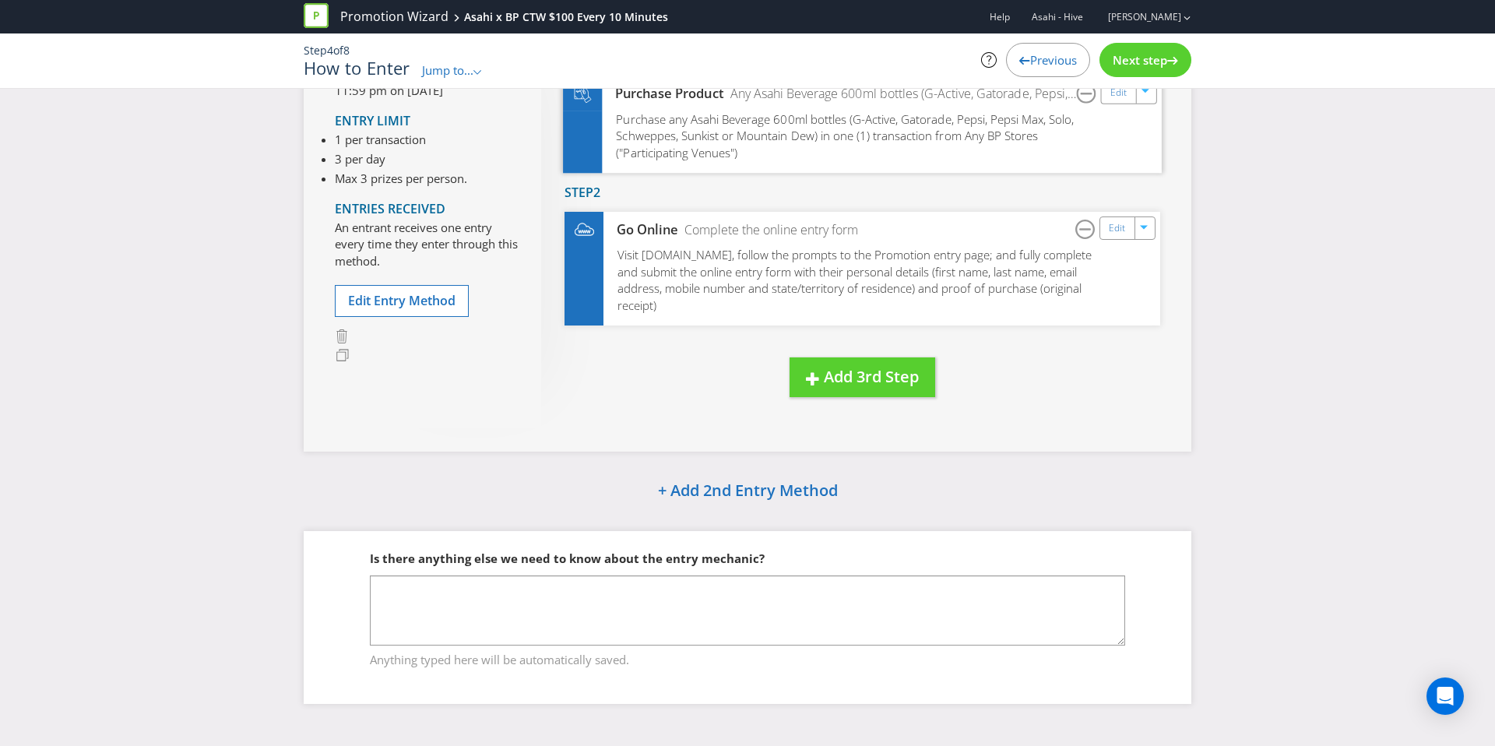
scroll to position [111, 0]
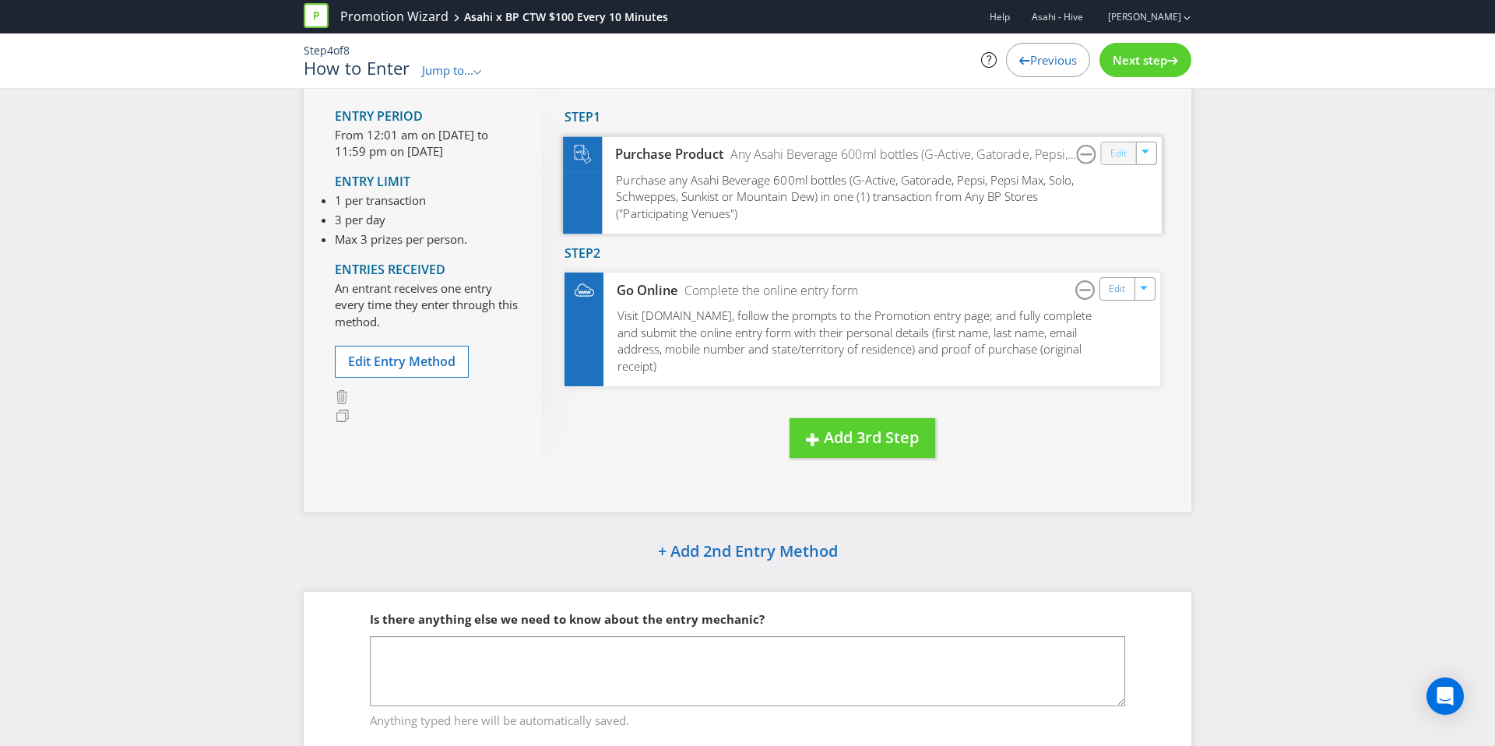
click at [1117, 153] on link "Edit" at bounding box center [1118, 153] width 16 height 18
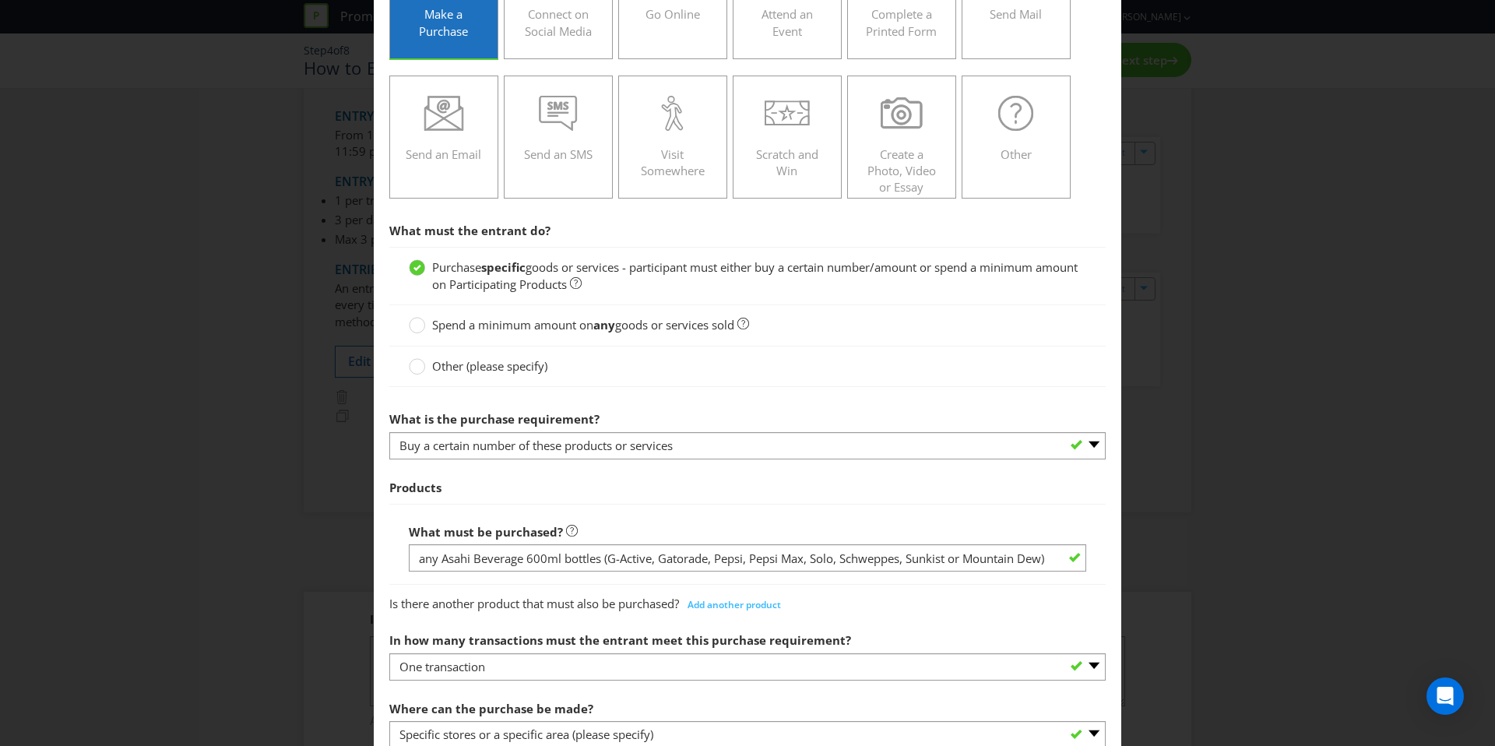
scroll to position [314, 0]
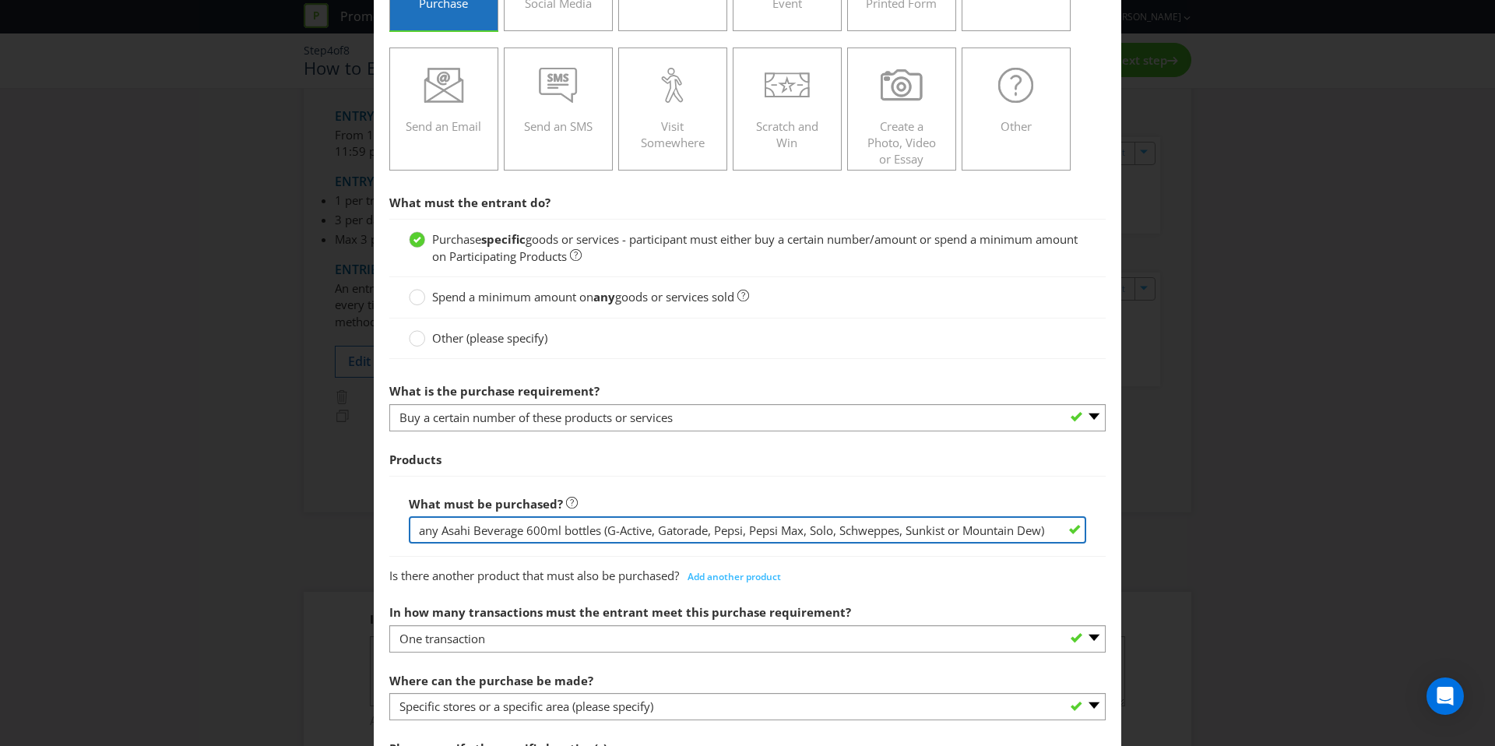
click at [602, 533] on input "any Asahi Beverage 600ml bottles (G-Active, Gatorade, Pepsi, Pepsi Max, Solo, S…" at bounding box center [747, 529] width 677 height 27
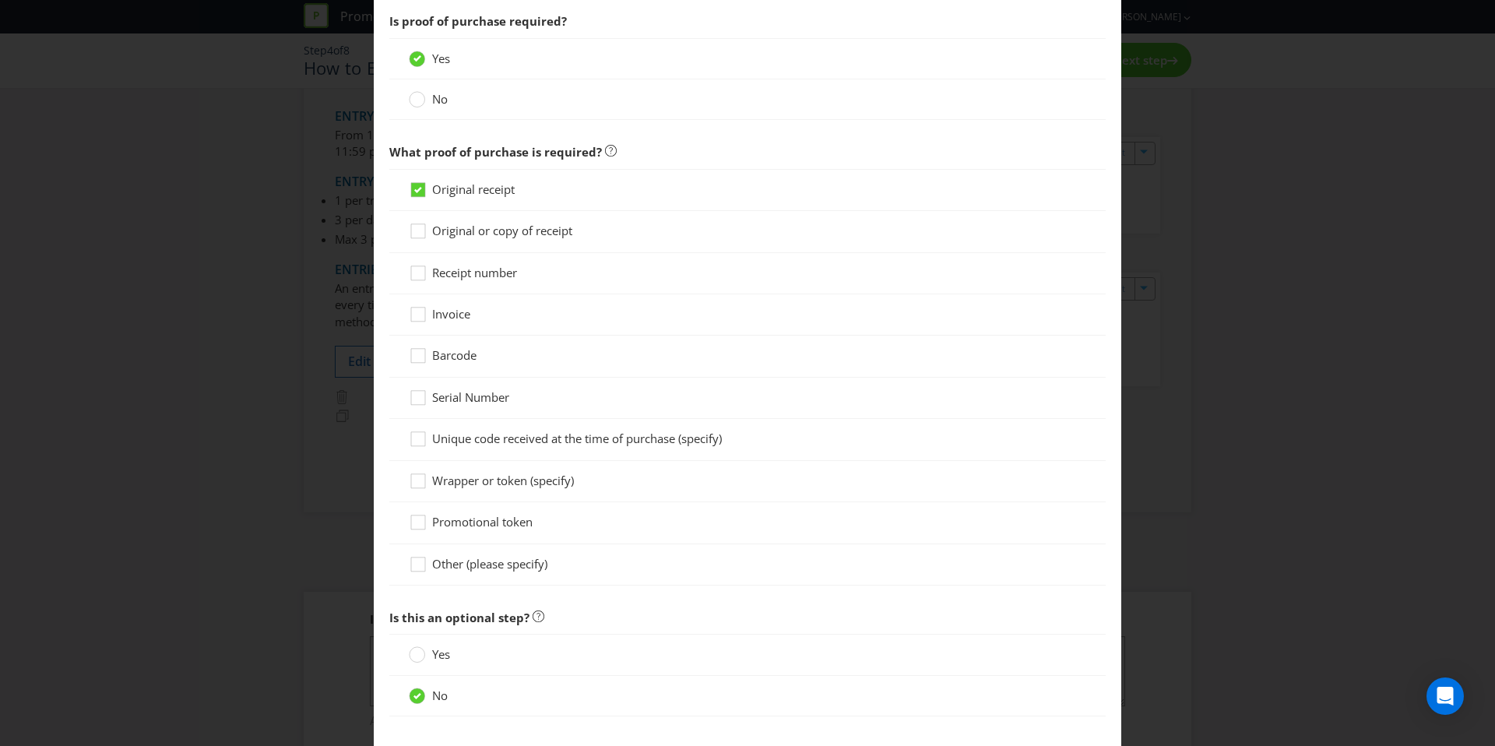
scroll to position [1257, 0]
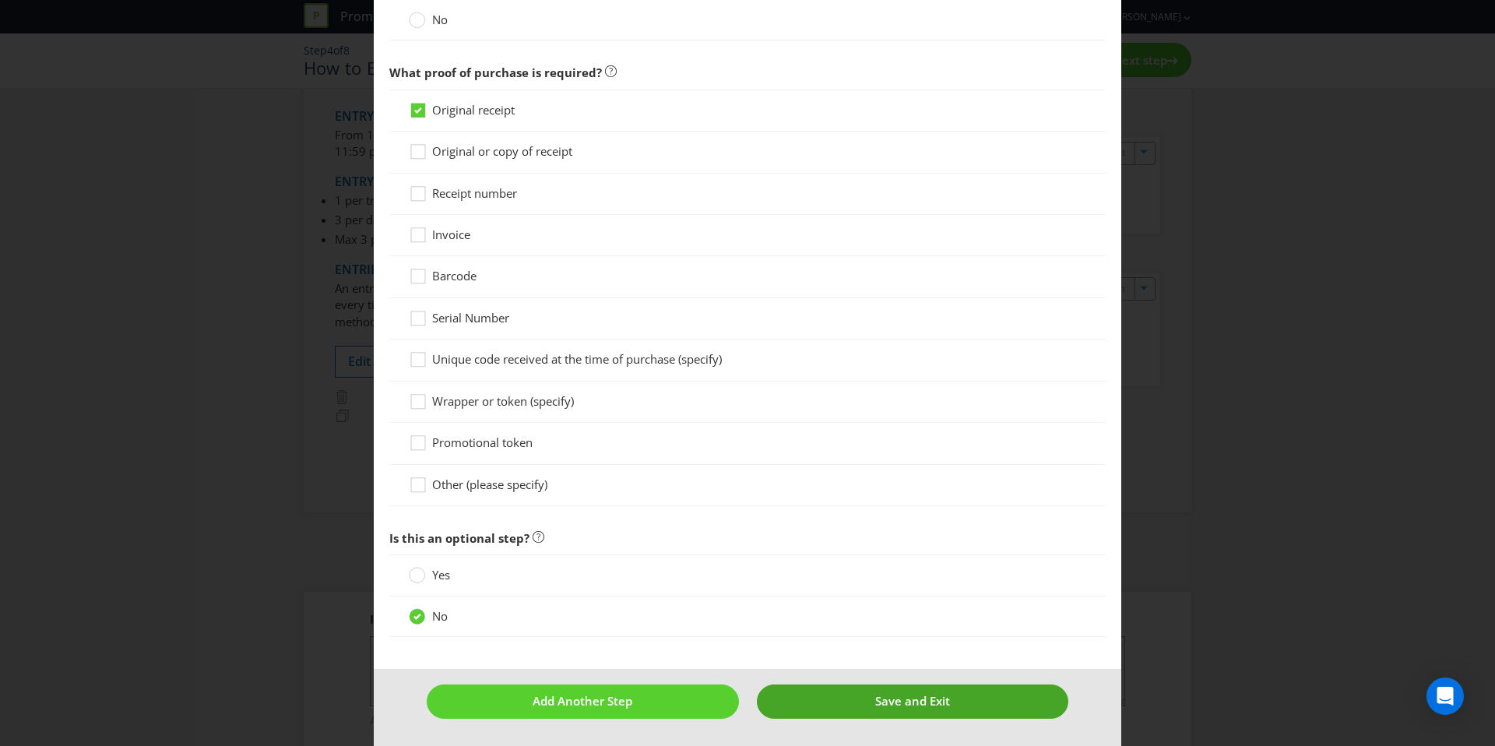
type input "any Asahi Beverage 600ml bottle (G-Active, Gatorade, Pepsi, Pepsi Max, Solo, Sc…"
click at [899, 702] on span "Save and Exit" at bounding box center [912, 701] width 75 height 16
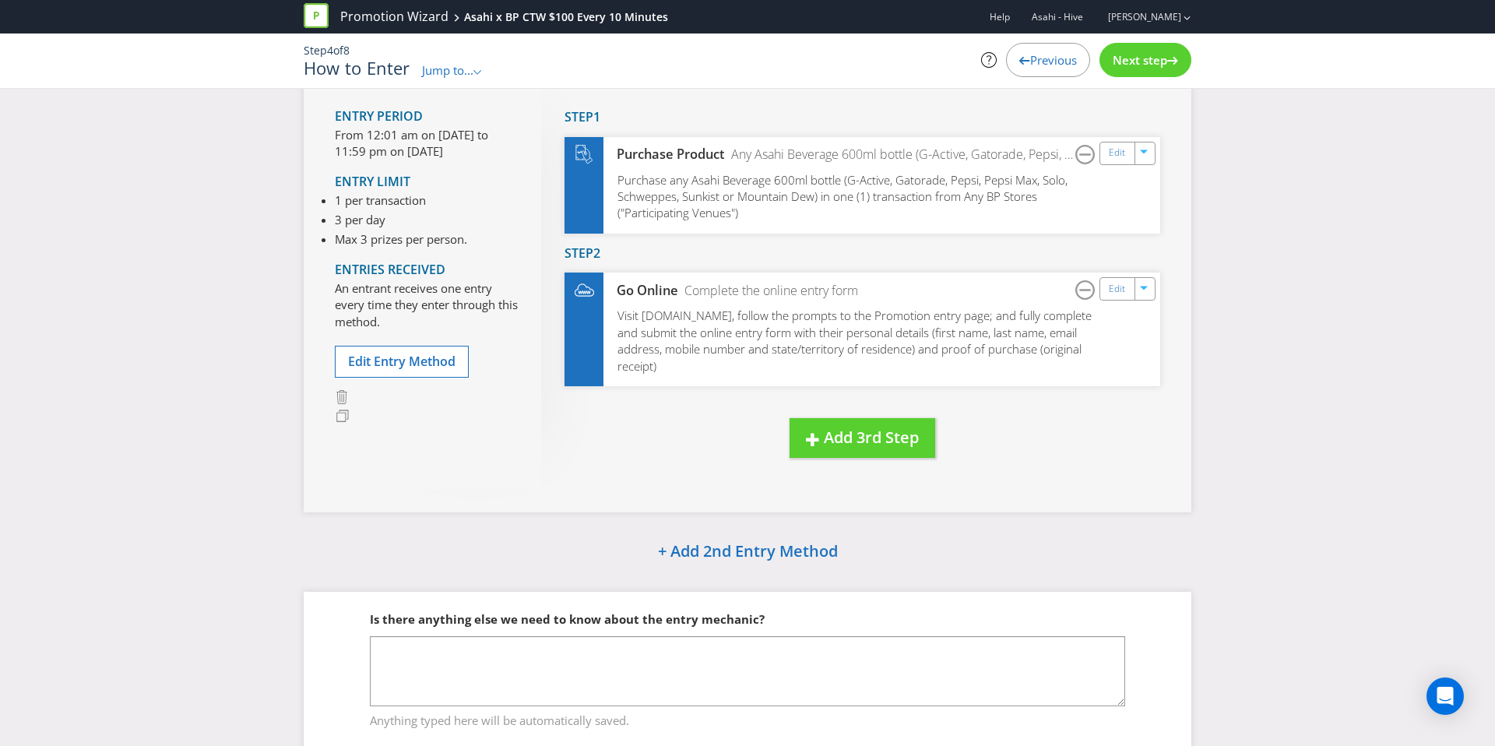
click at [1111, 51] on div "Next step" at bounding box center [1146, 60] width 92 height 34
click at [1113, 52] on span "Next step" at bounding box center [1140, 60] width 55 height 16
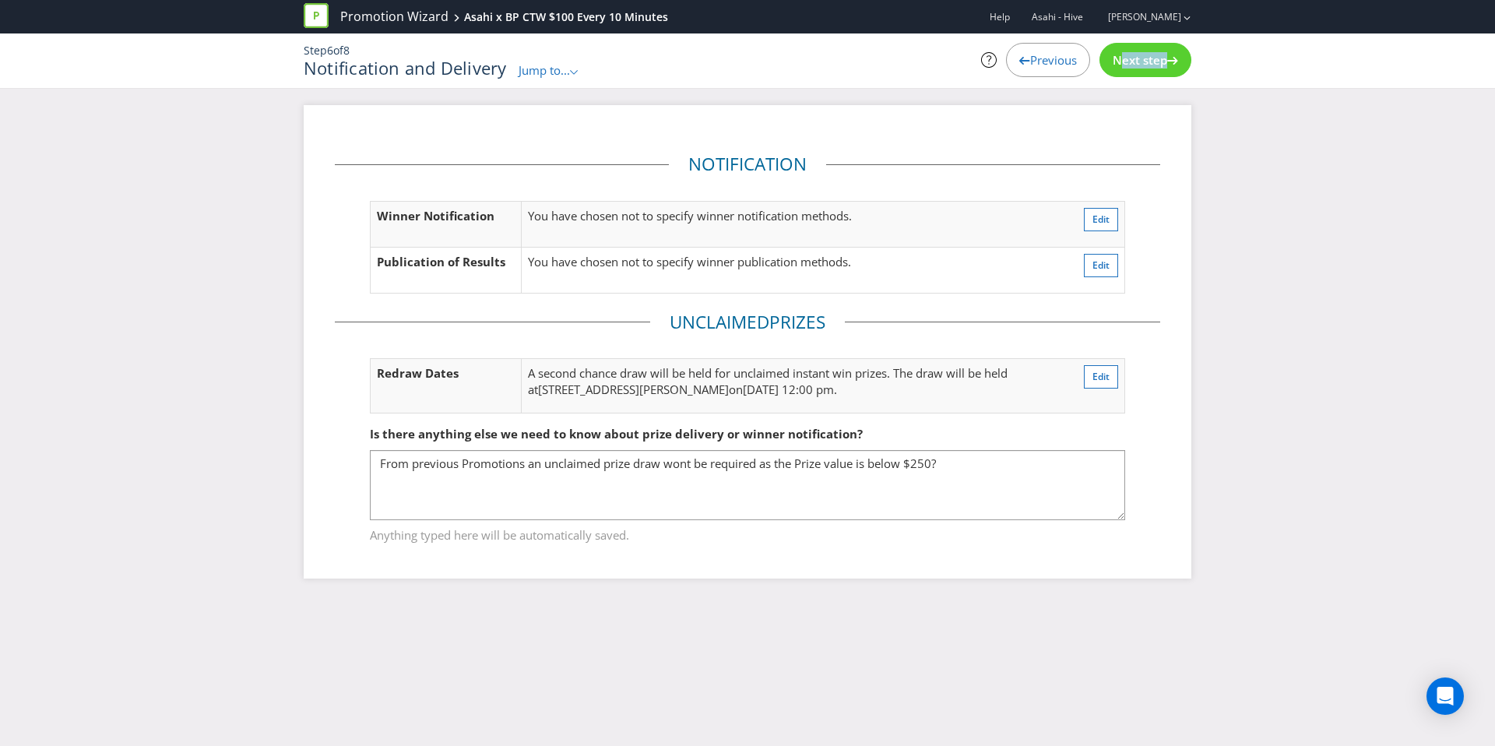
click at [1113, 52] on span "Next step" at bounding box center [1140, 60] width 55 height 16
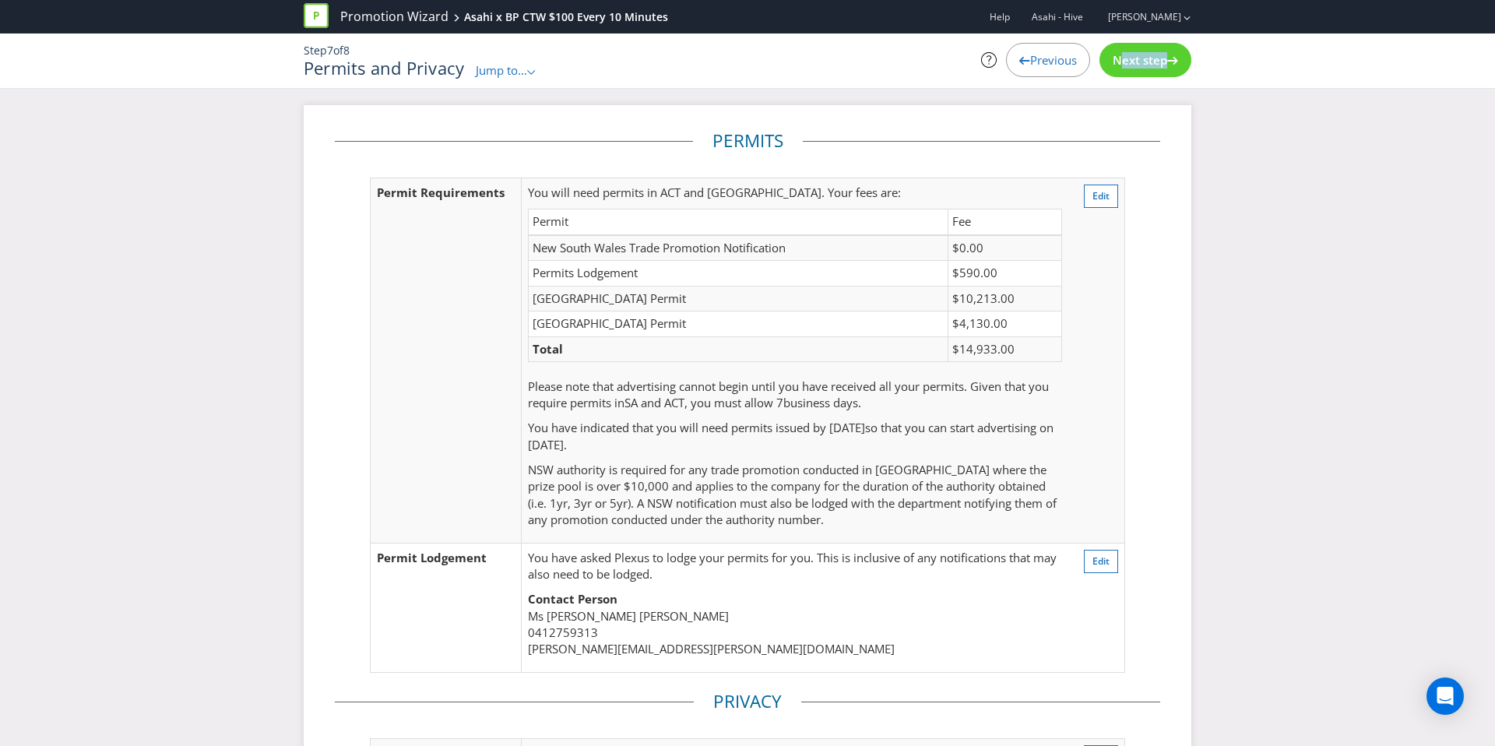
click at [1113, 52] on span "Next step" at bounding box center [1140, 60] width 55 height 16
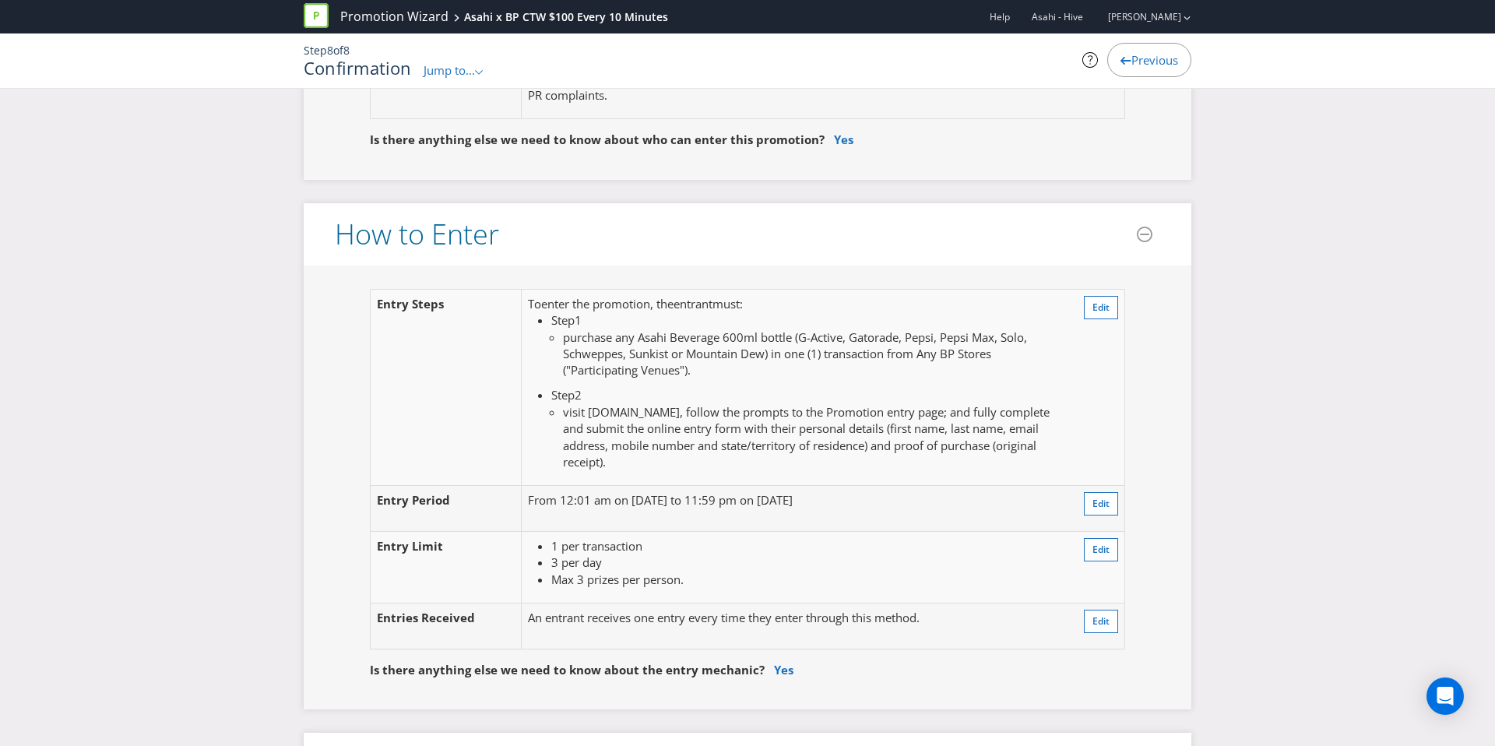
scroll to position [1169, 0]
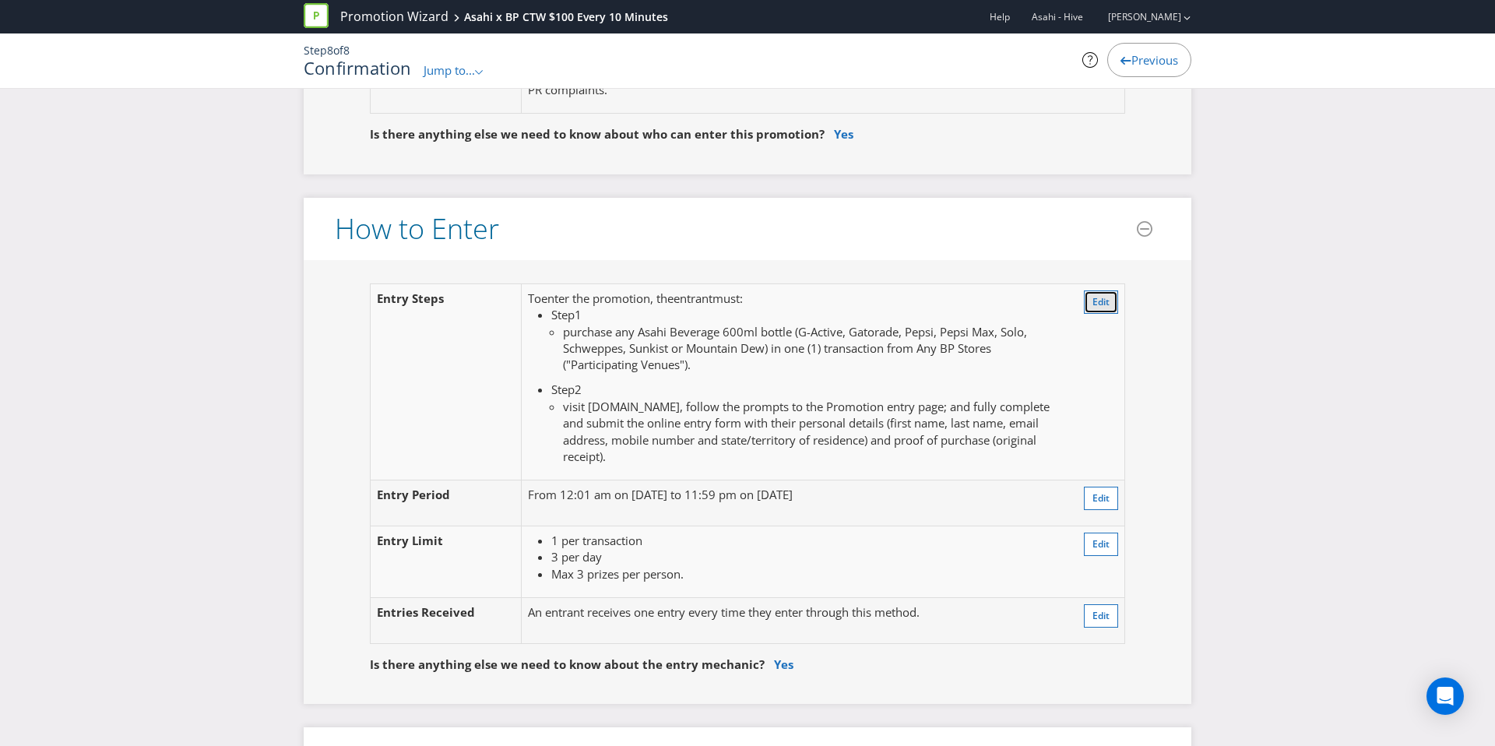
click at [1098, 308] on button "Edit" at bounding box center [1101, 301] width 34 height 23
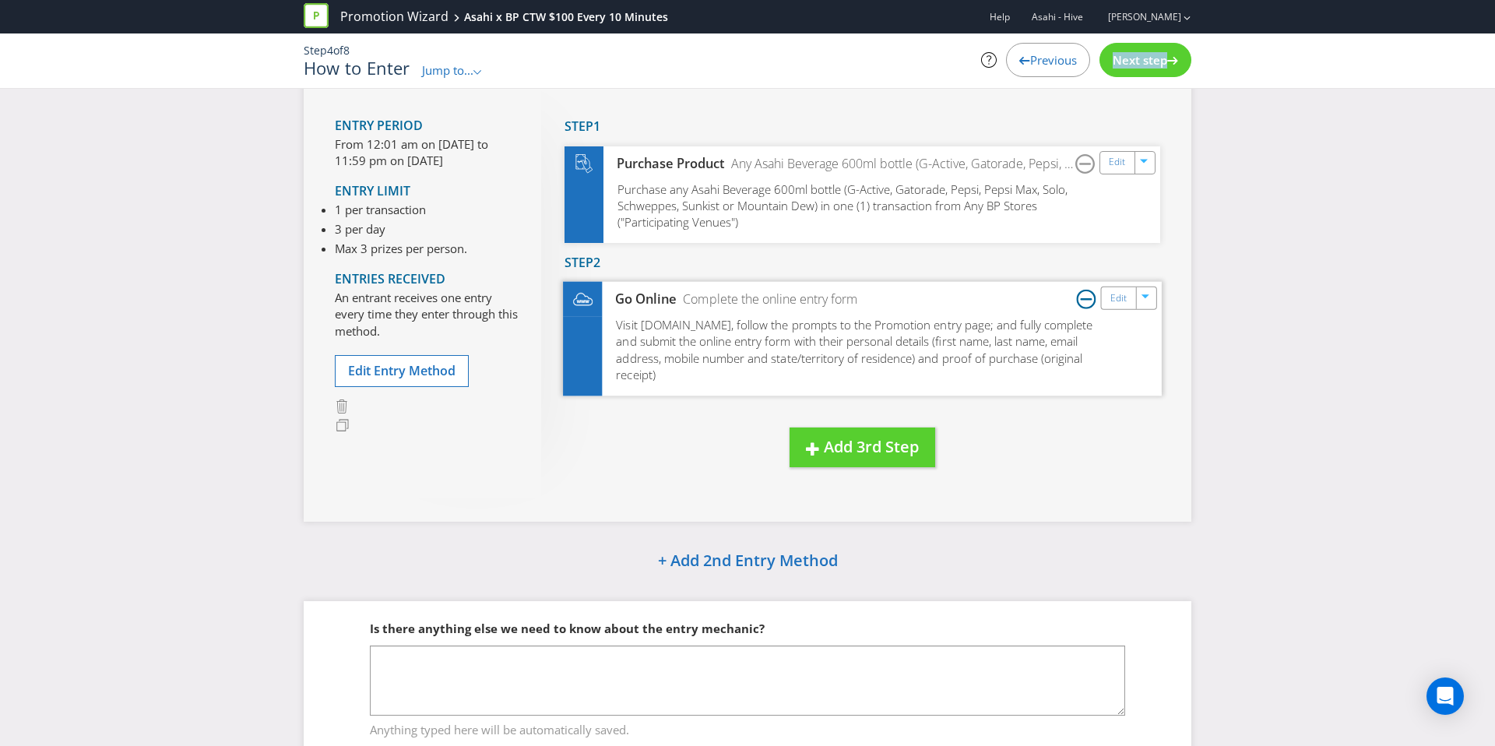
scroll to position [96, 0]
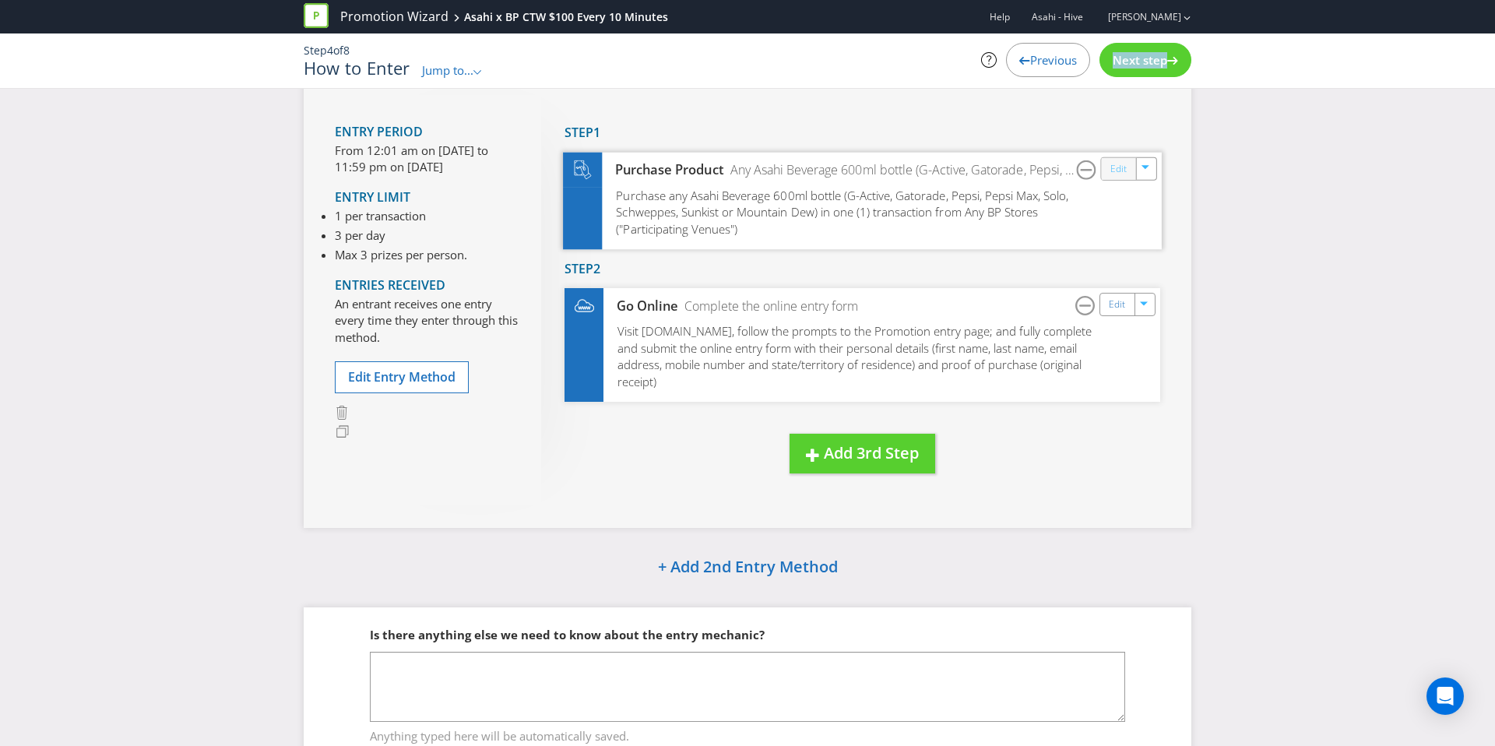
click at [1113, 178] on link "Edit" at bounding box center [1118, 169] width 16 height 18
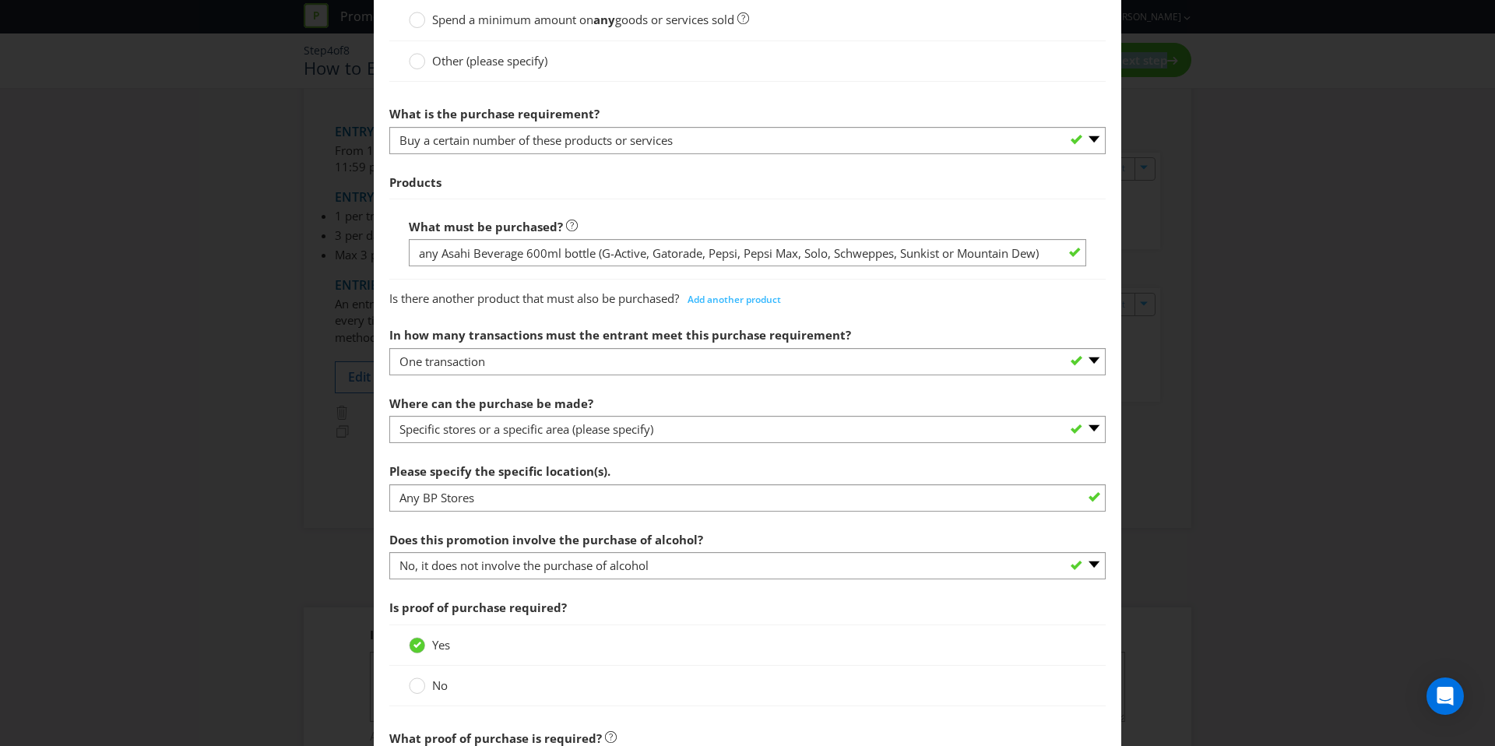
scroll to position [640, 0]
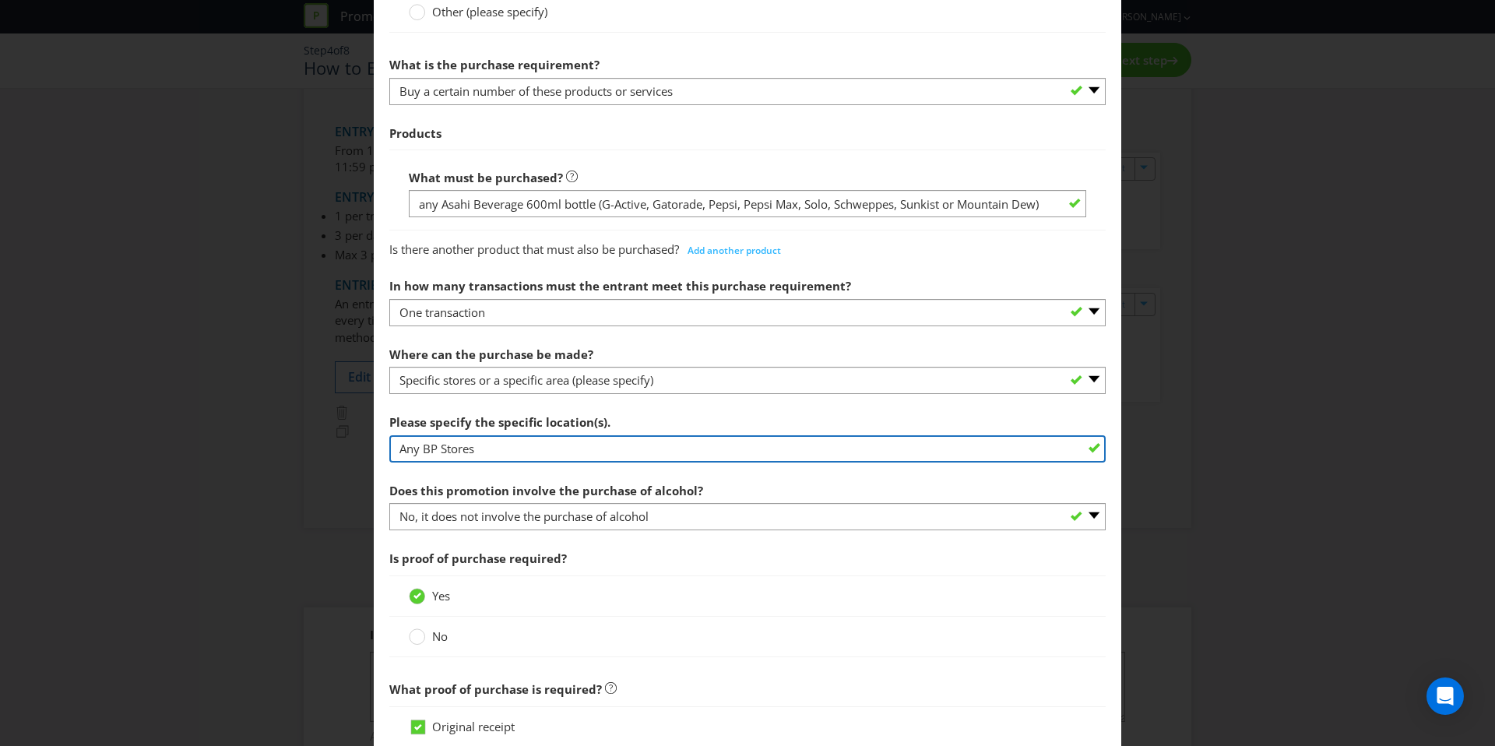
click at [476, 452] on input "Any BP Stores" at bounding box center [747, 448] width 716 height 27
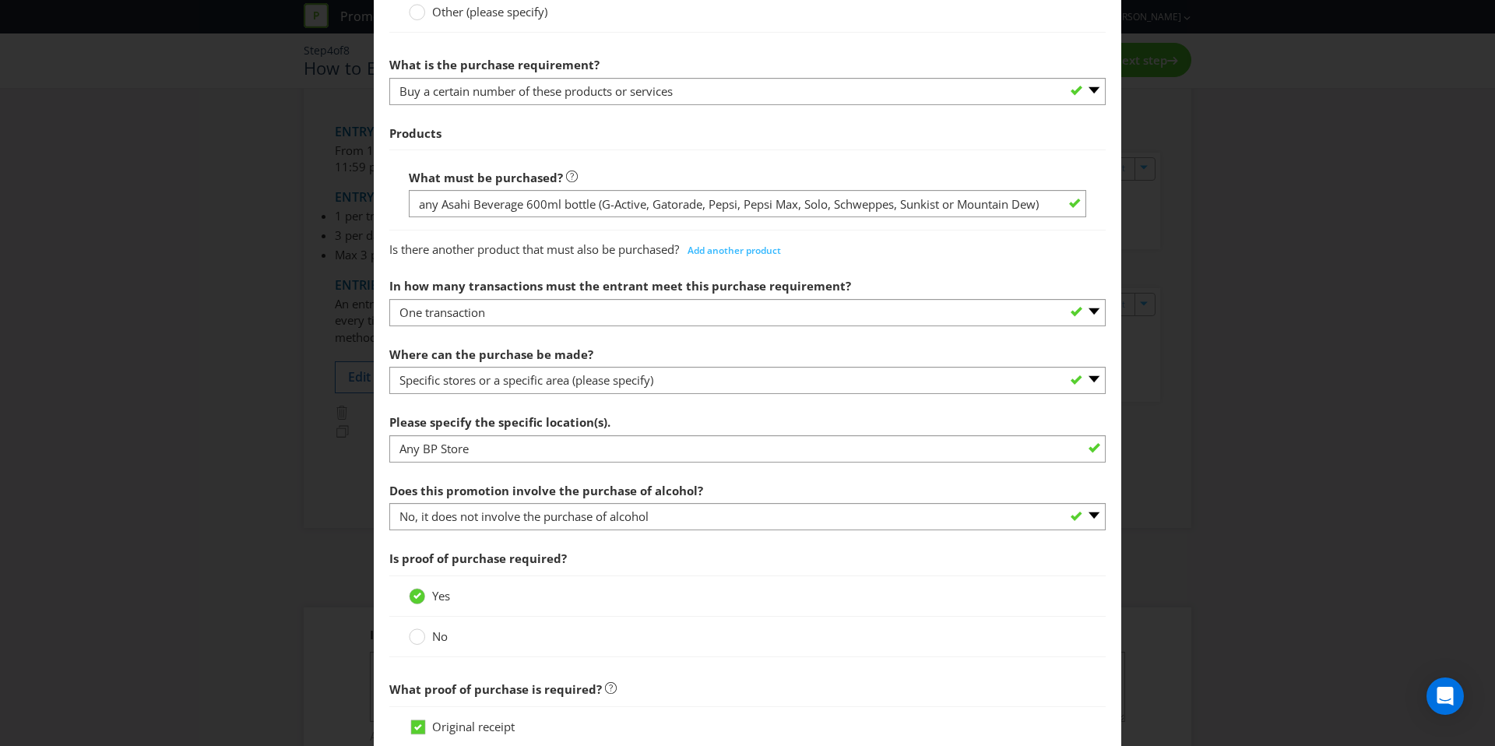
click at [649, 409] on div "Please specify the specific location(s). Any BP Store" at bounding box center [747, 434] width 716 height 56
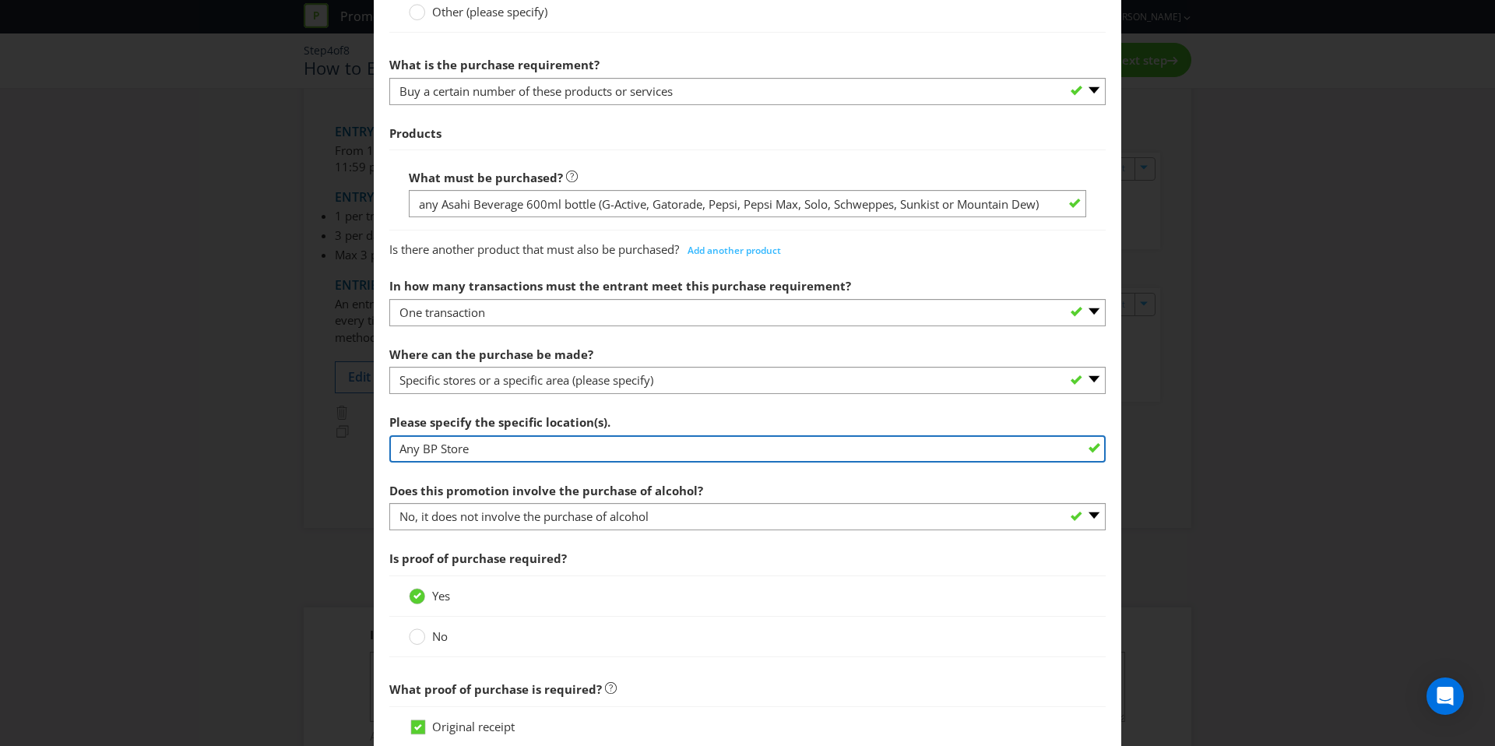
click at [423, 449] on input "Any BP Store" at bounding box center [747, 448] width 716 height 27
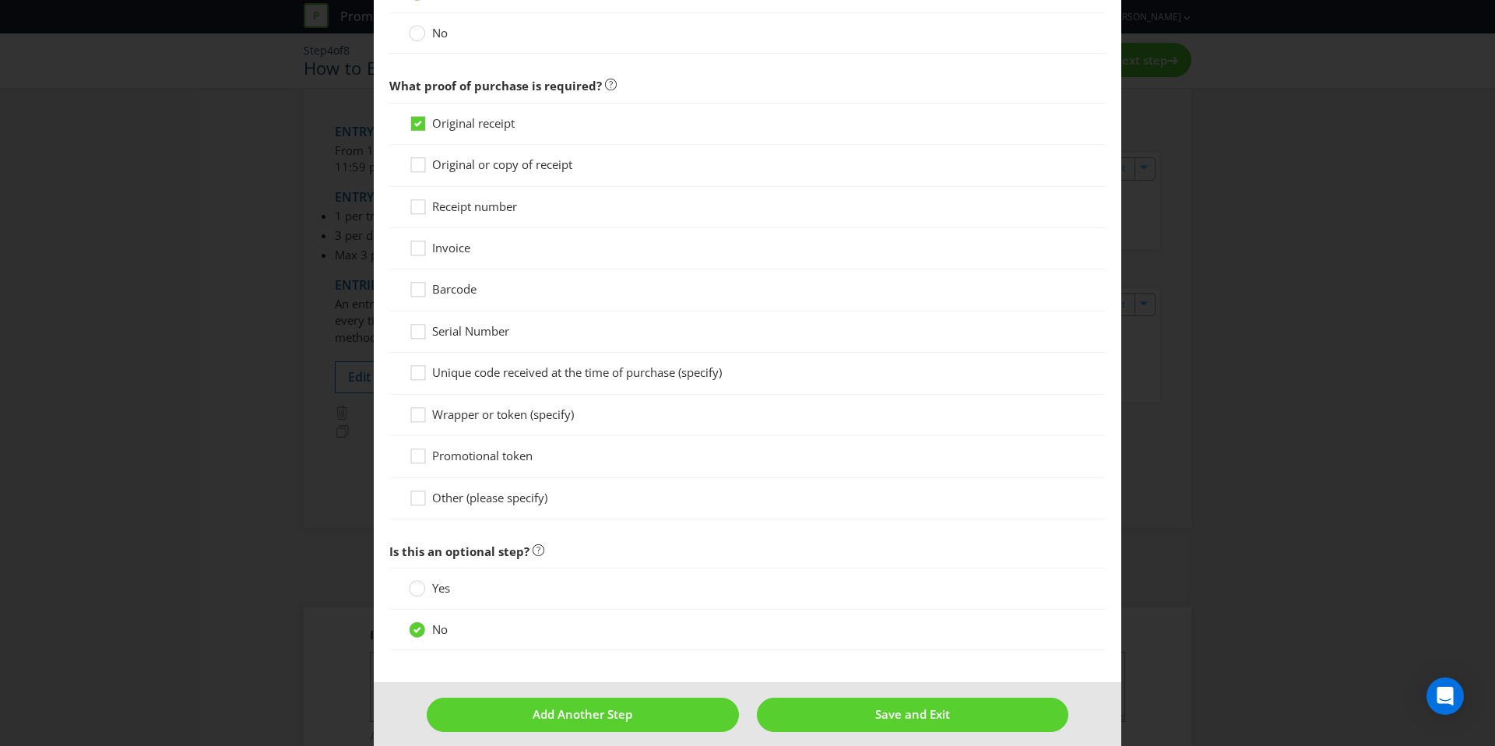
scroll to position [1257, 0]
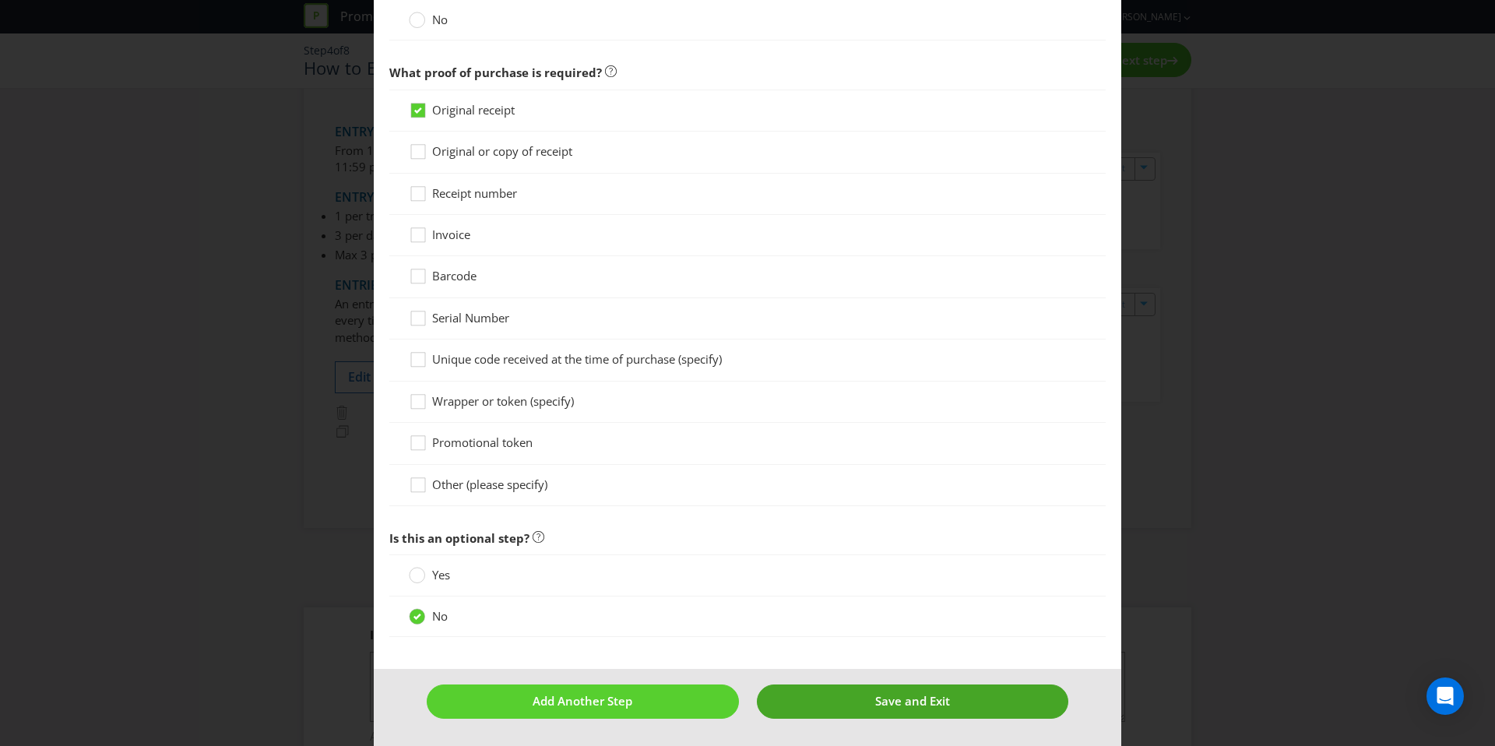
type input "Any Participating BP Store"
click at [846, 693] on button "Save and Exit" at bounding box center [913, 700] width 312 height 33
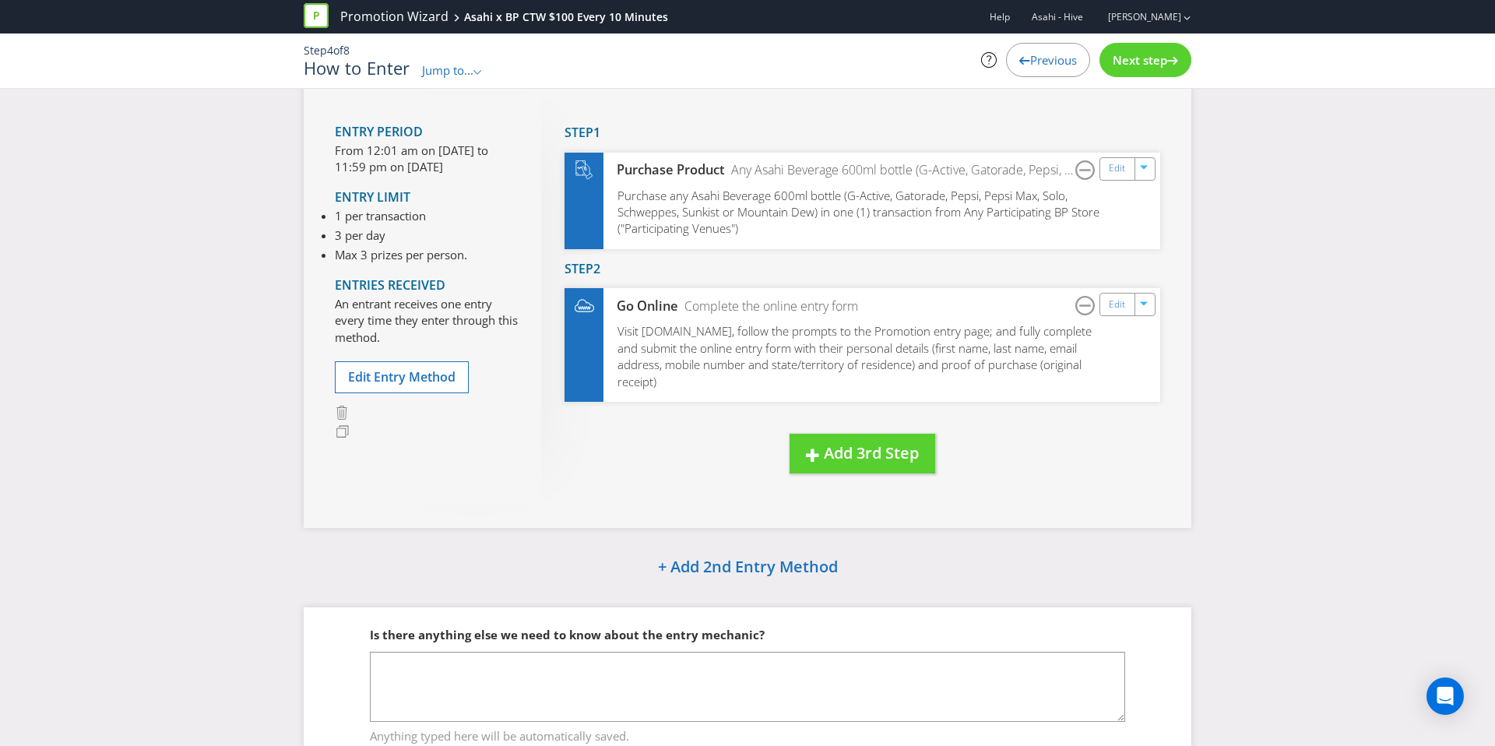
click at [1135, 76] on div "Next step" at bounding box center [1146, 60] width 92 height 34
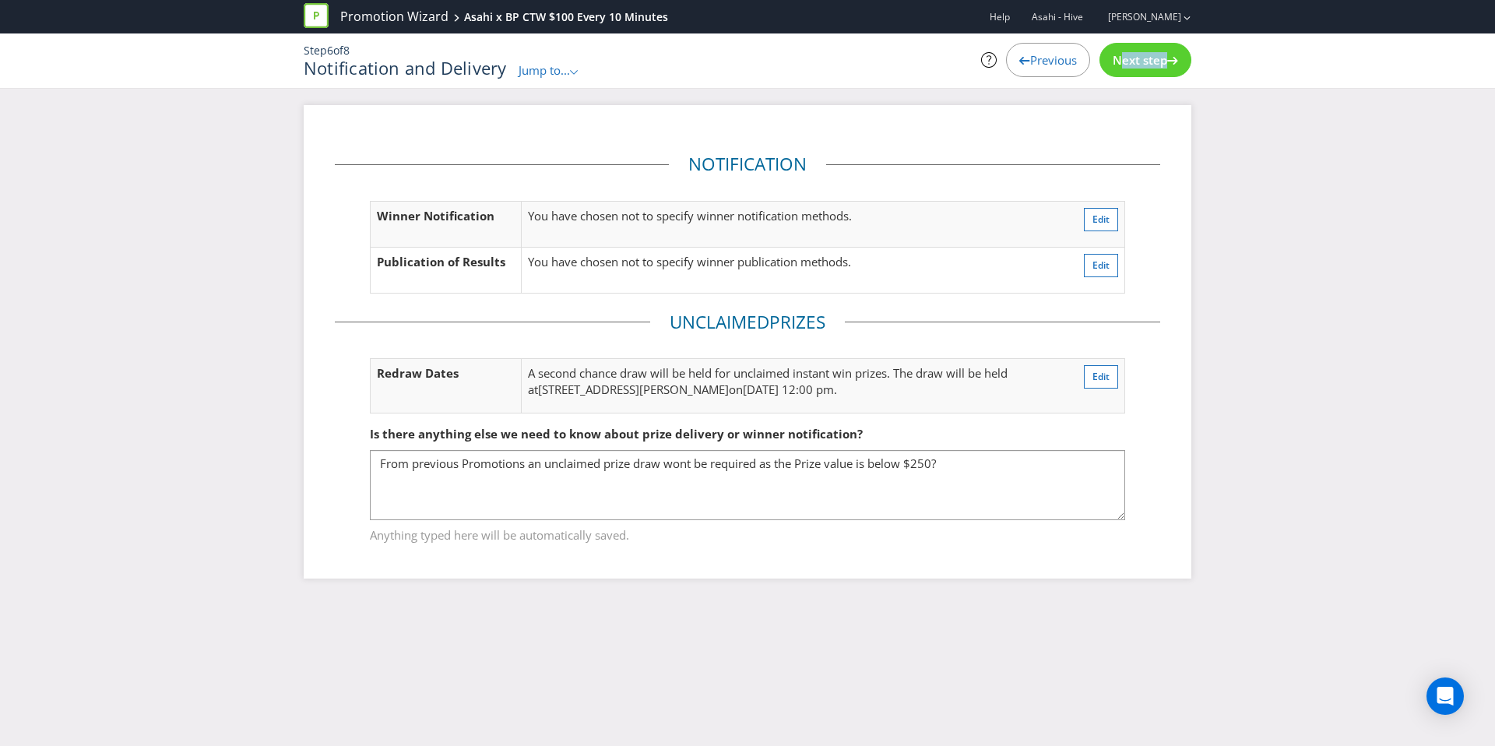
click at [1135, 76] on div "Next step" at bounding box center [1146, 60] width 92 height 34
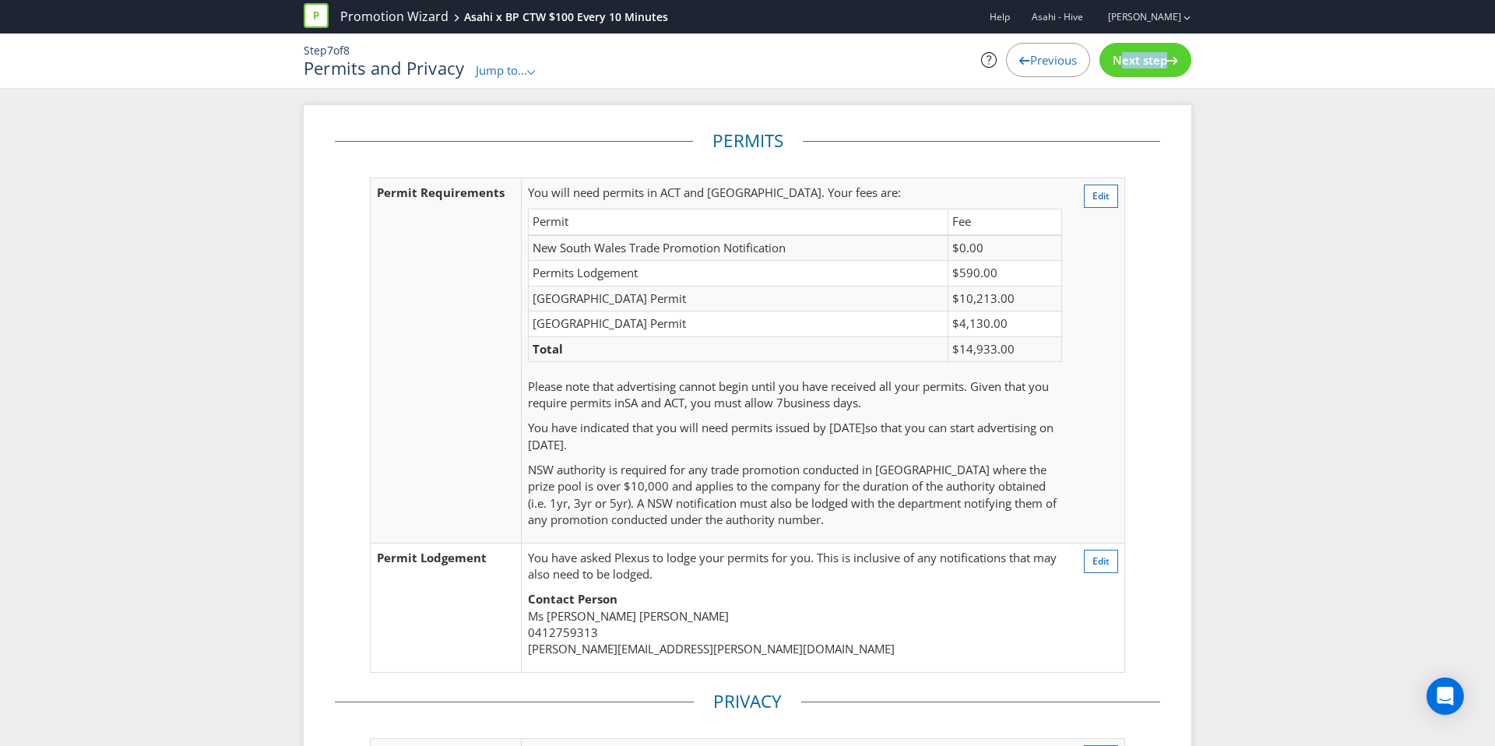
click at [1135, 76] on div "Next step" at bounding box center [1146, 60] width 92 height 34
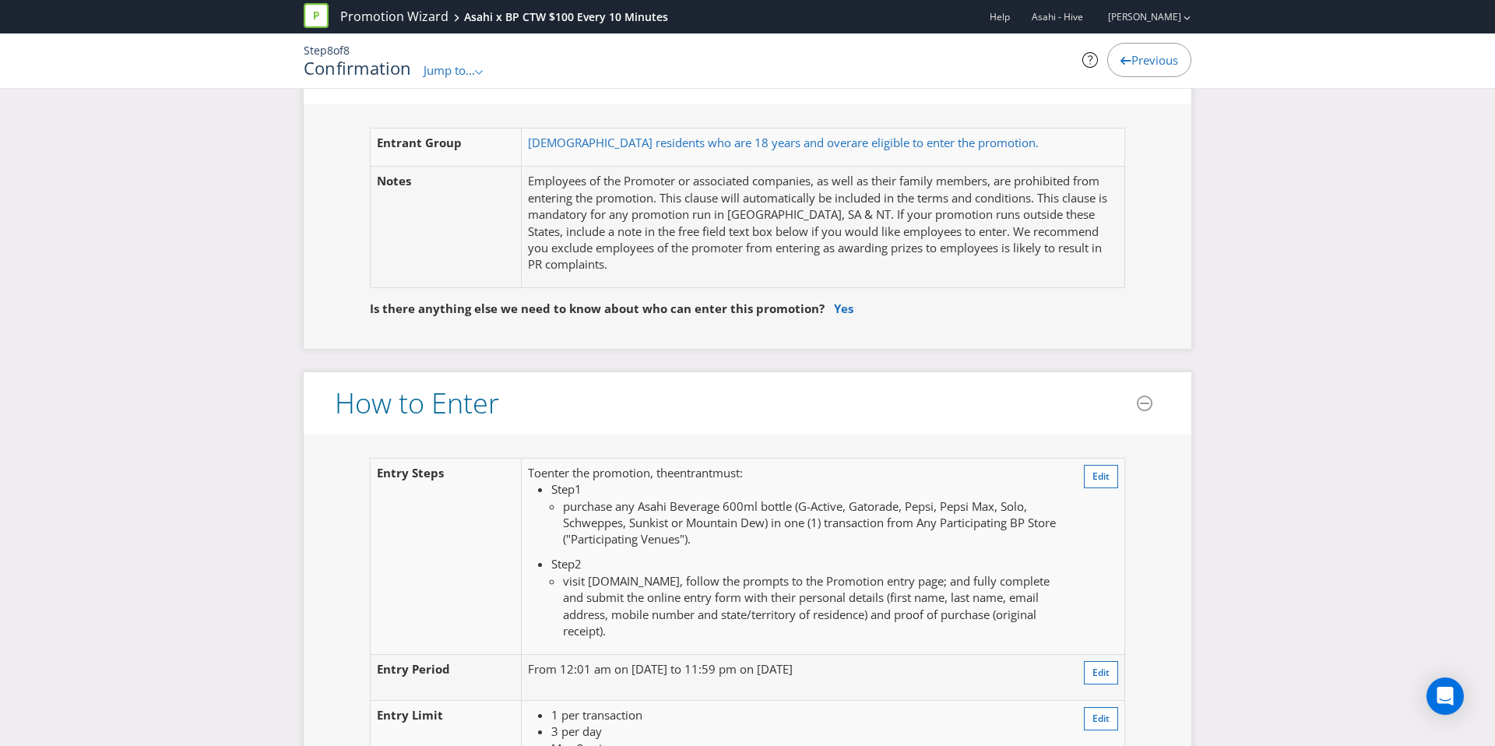
scroll to position [1137, 0]
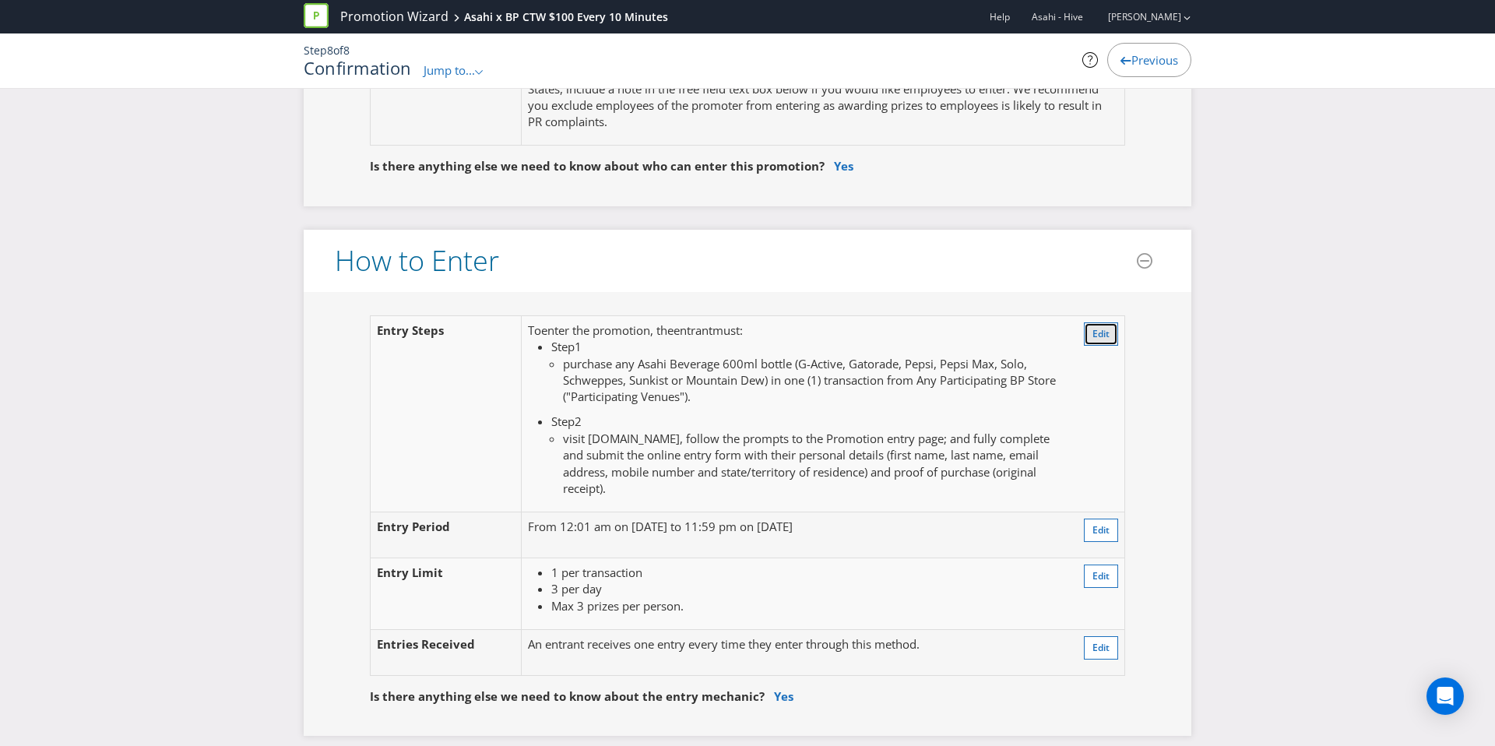
click at [1100, 336] on span "Edit" at bounding box center [1101, 333] width 17 height 13
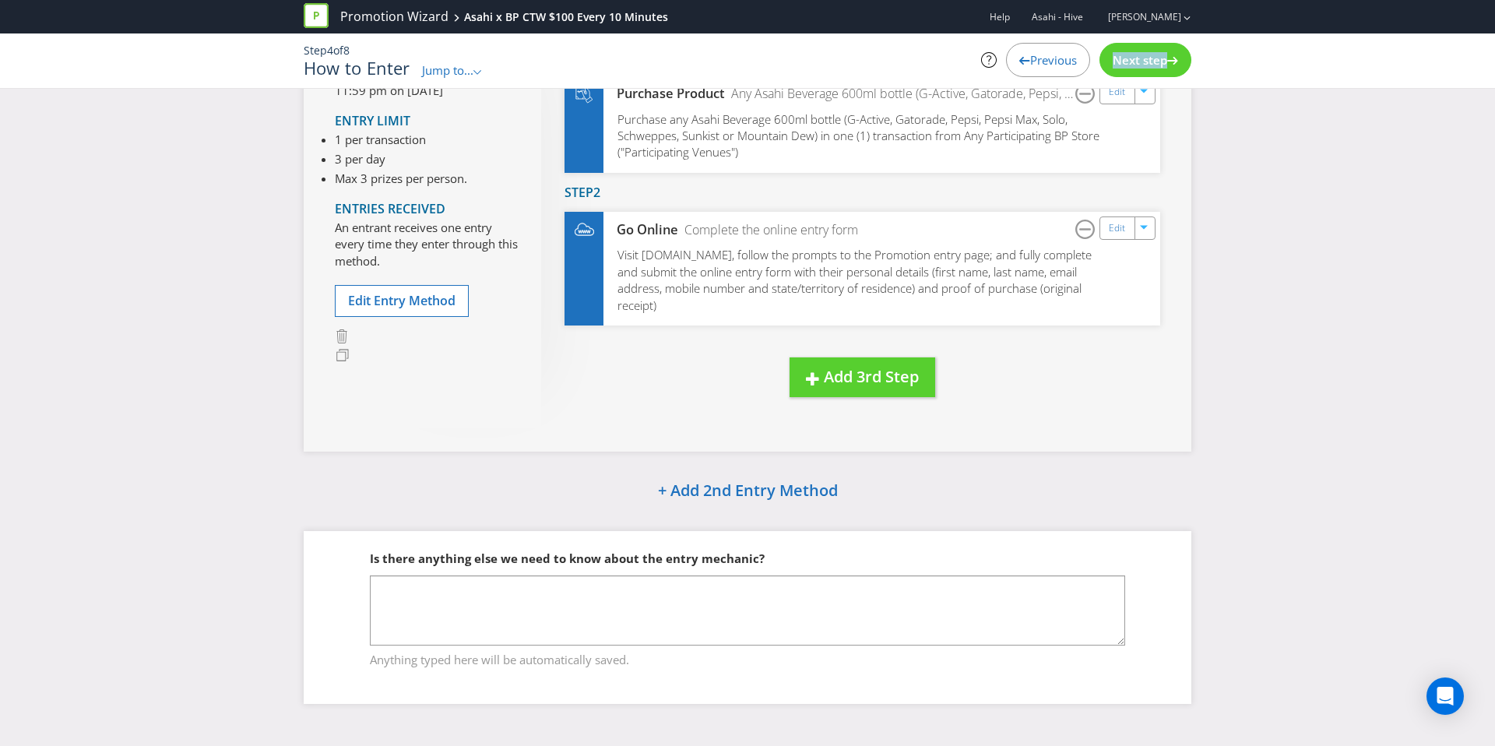
scroll to position [172, 0]
click at [1118, 225] on link "Edit" at bounding box center [1118, 229] width 16 height 18
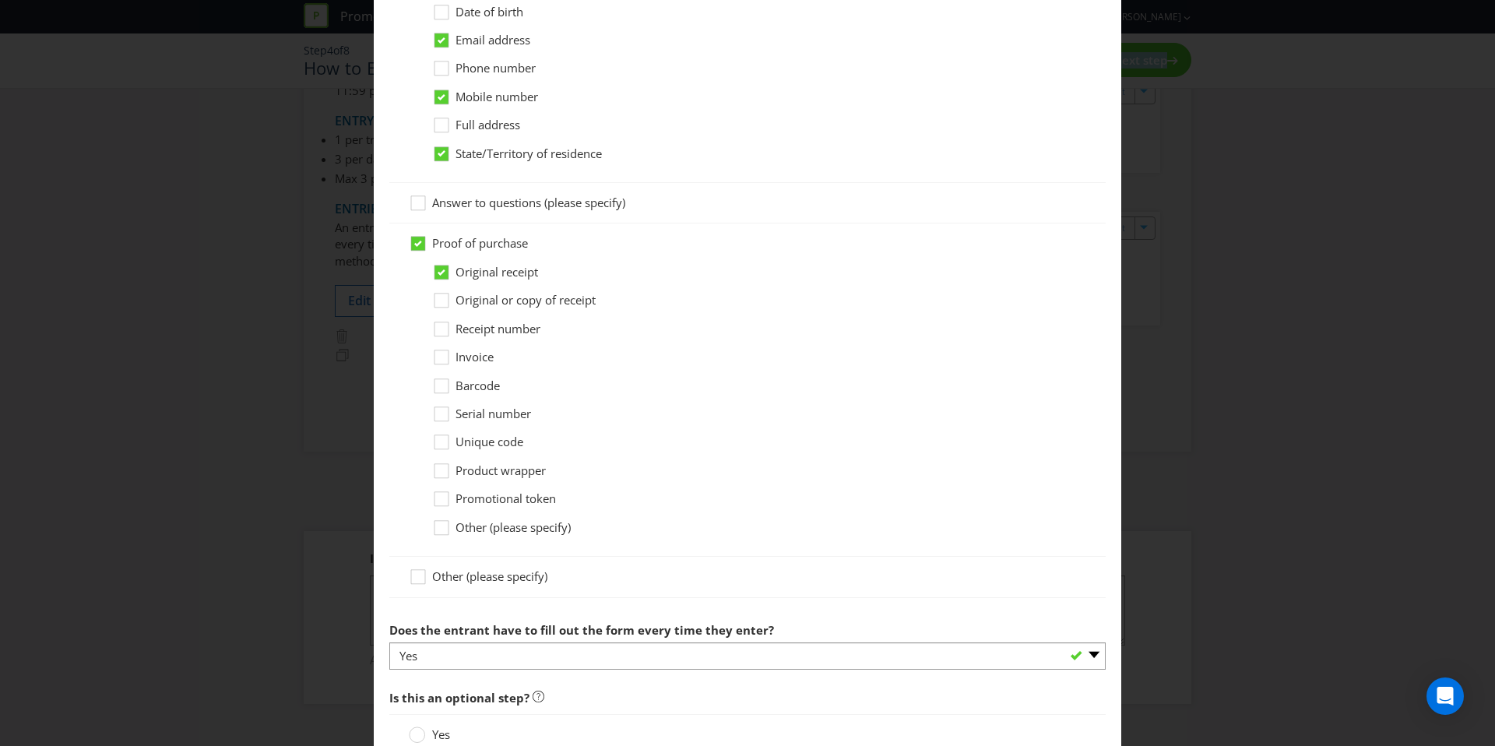
scroll to position [1205, 0]
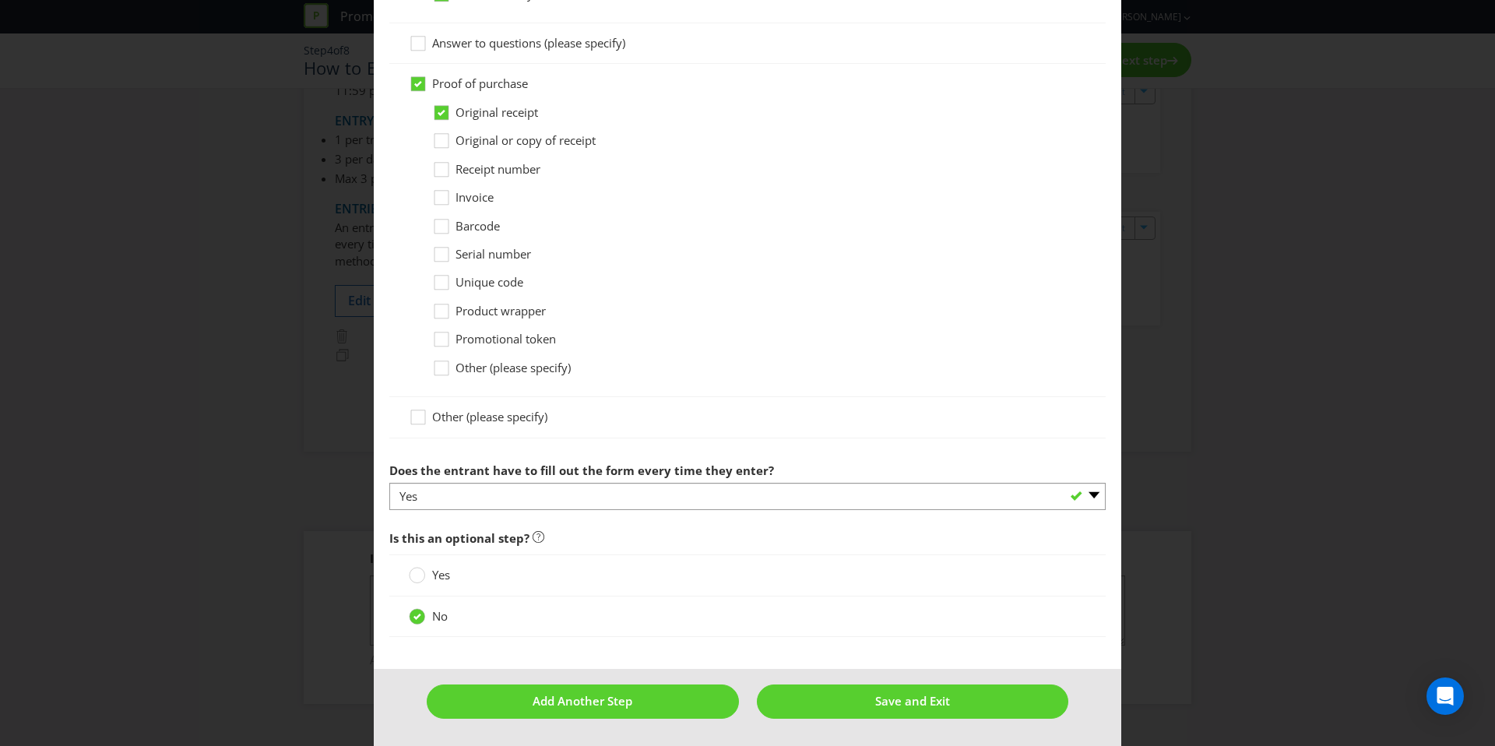
click at [924, 720] on footer "Add Another Step Save and Exit" at bounding box center [748, 707] width 748 height 76
click at [924, 700] on span "Save and Exit" at bounding box center [912, 701] width 75 height 16
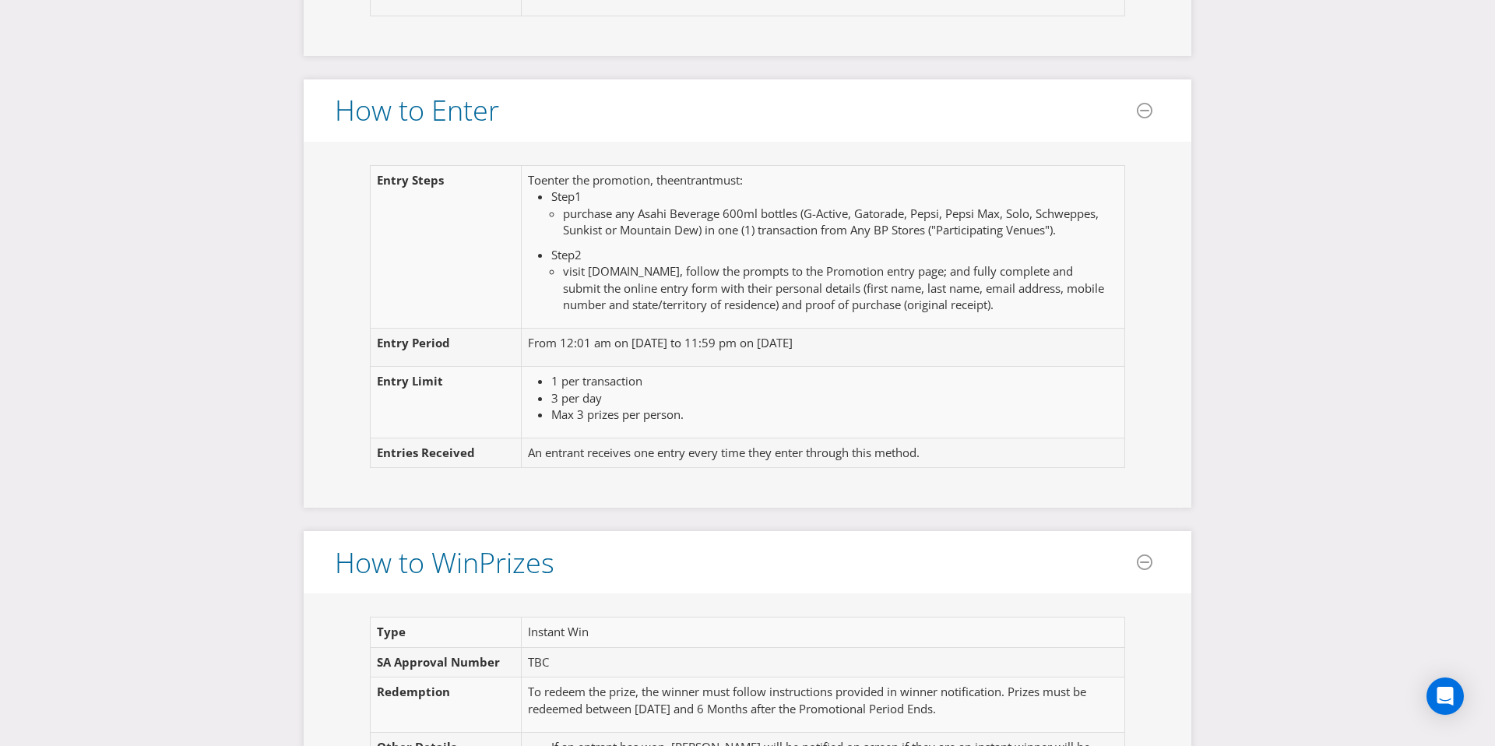
scroll to position [1249, 0]
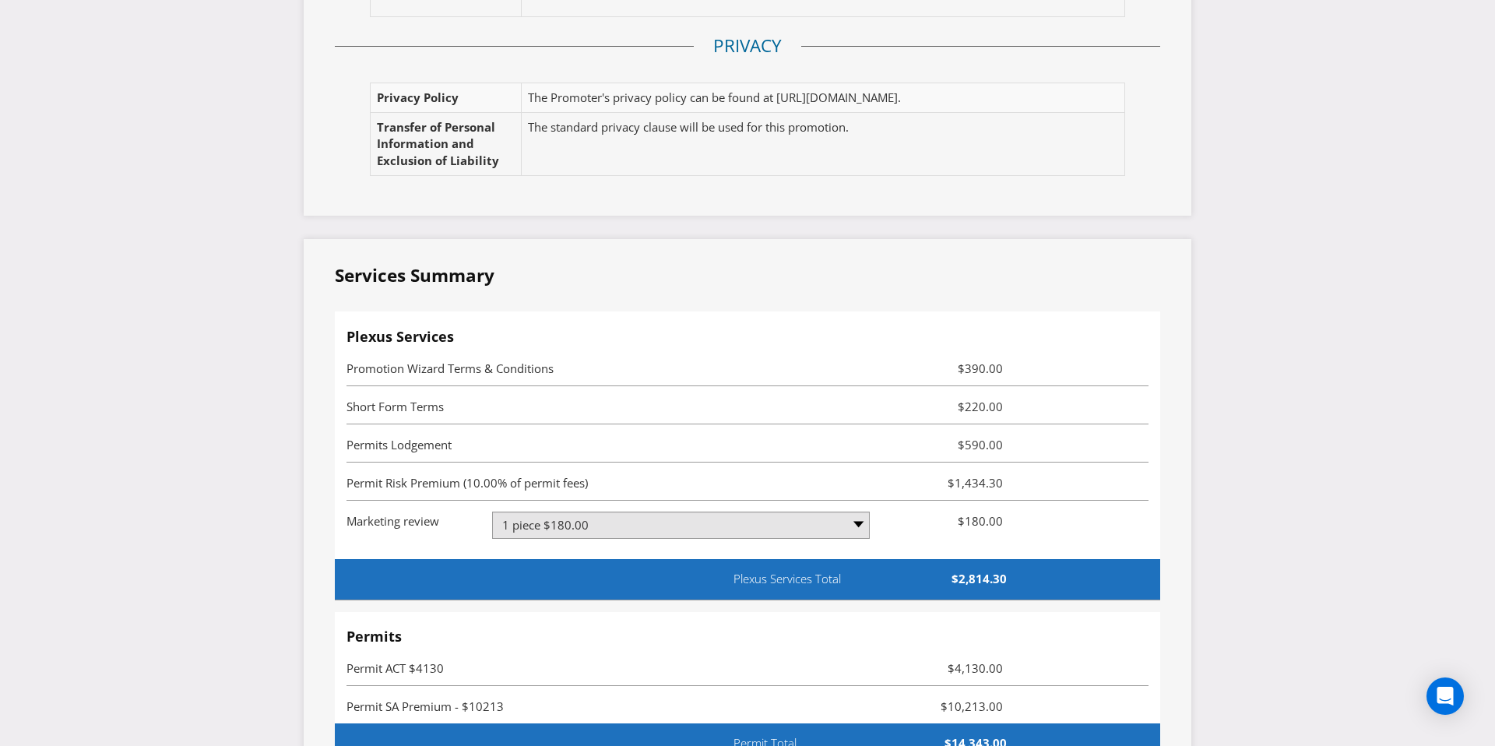
scroll to position [3725, 0]
